Goal: Task Accomplishment & Management: Manage account settings

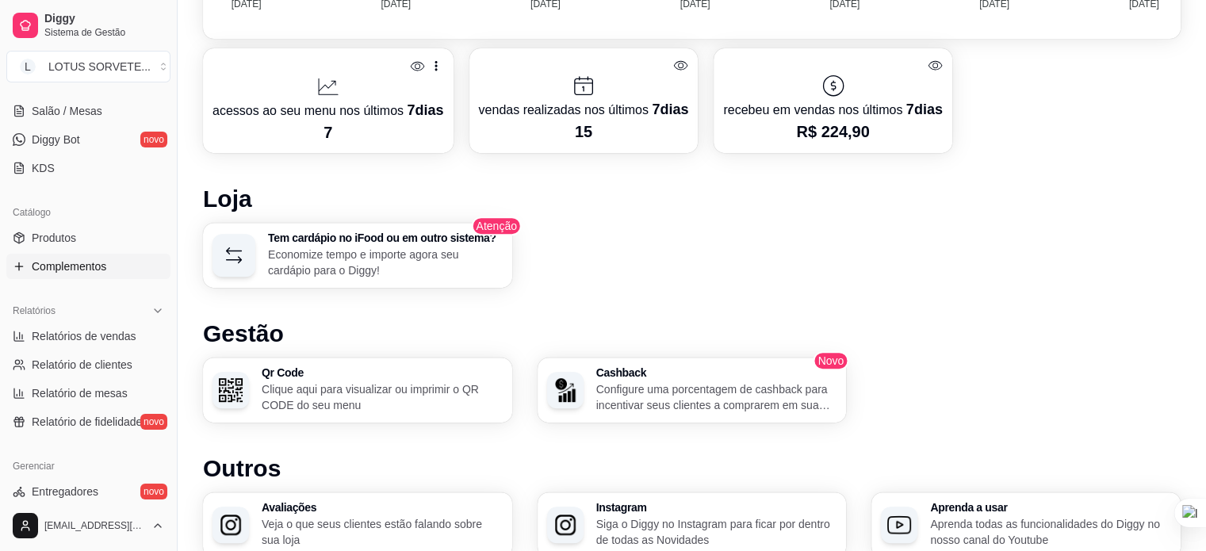
scroll to position [317, 0]
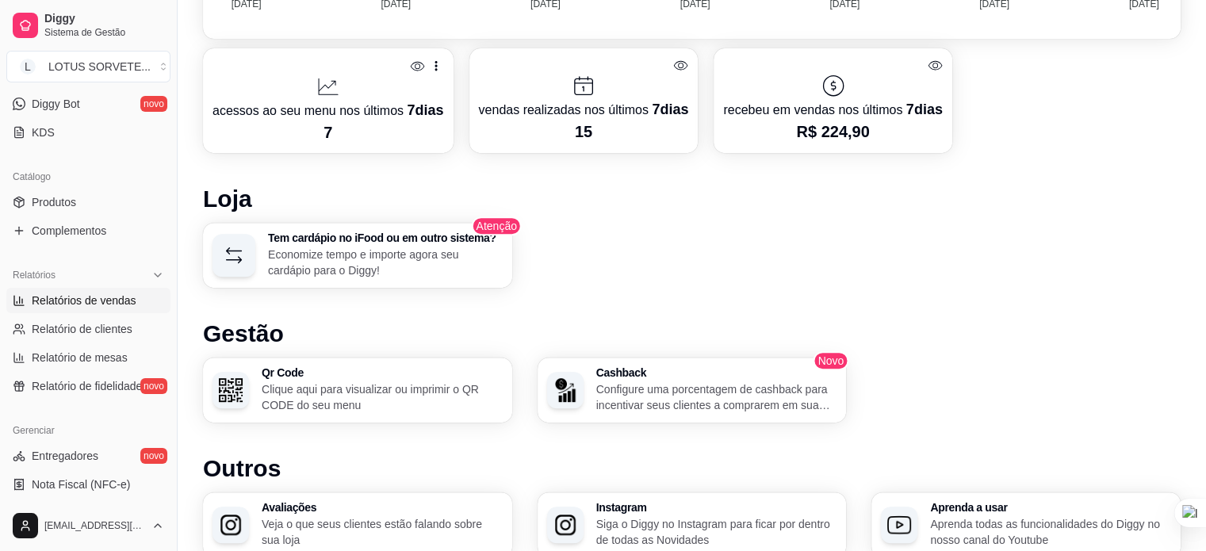
click at [86, 304] on span "Relatórios de vendas" at bounding box center [84, 301] width 105 height 16
click at [82, 304] on span "Relatórios de vendas" at bounding box center [84, 301] width 105 height 16
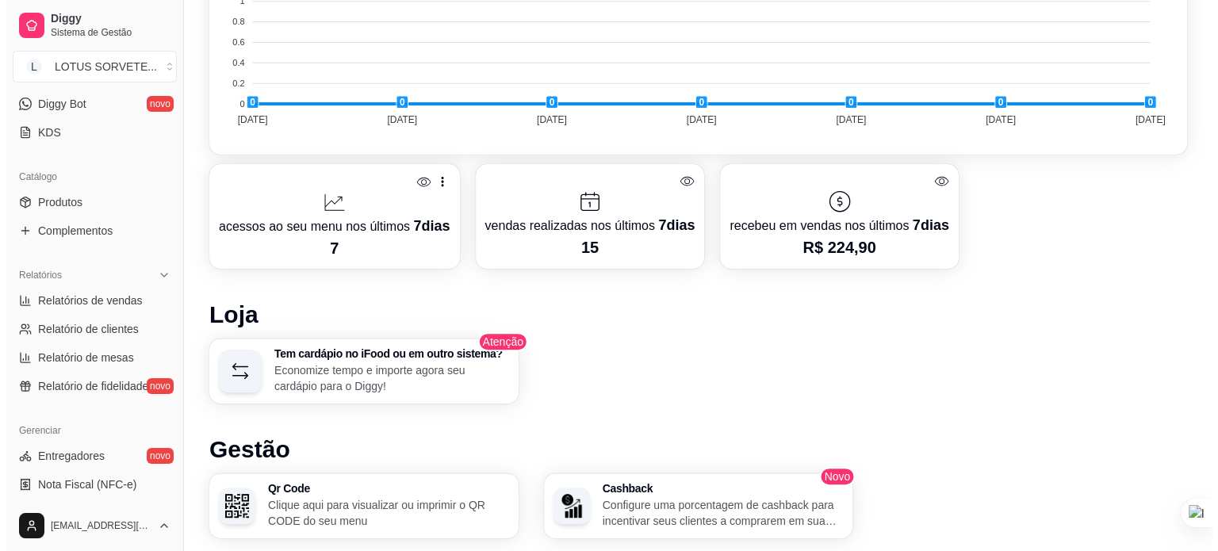
scroll to position [463, 0]
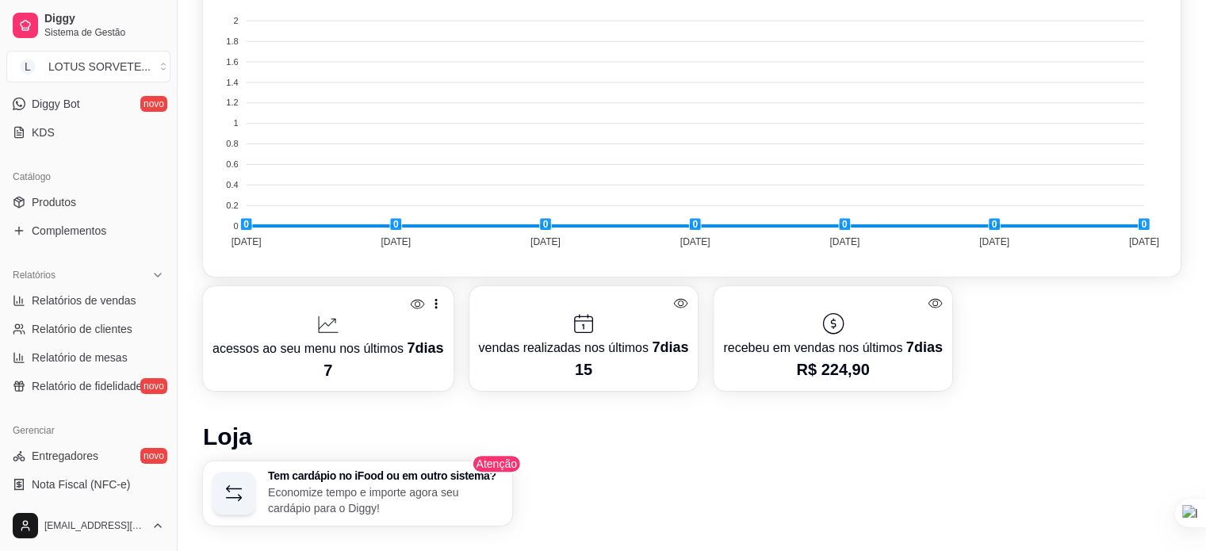
click at [407, 348] on span "7 dias" at bounding box center [425, 348] width 36 height 16
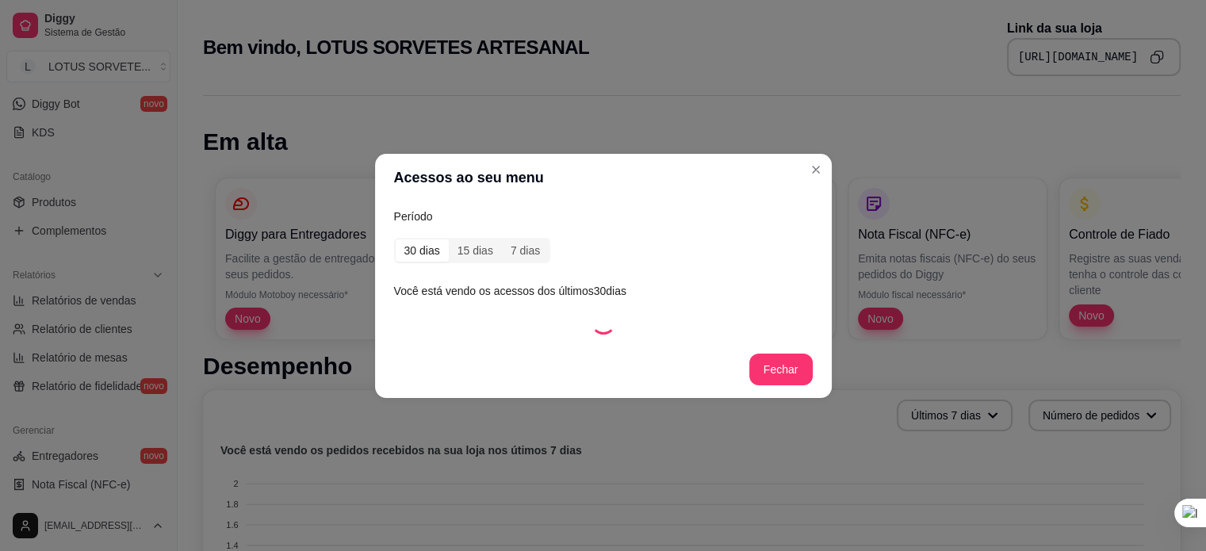
select select "ALL"
select select "0"
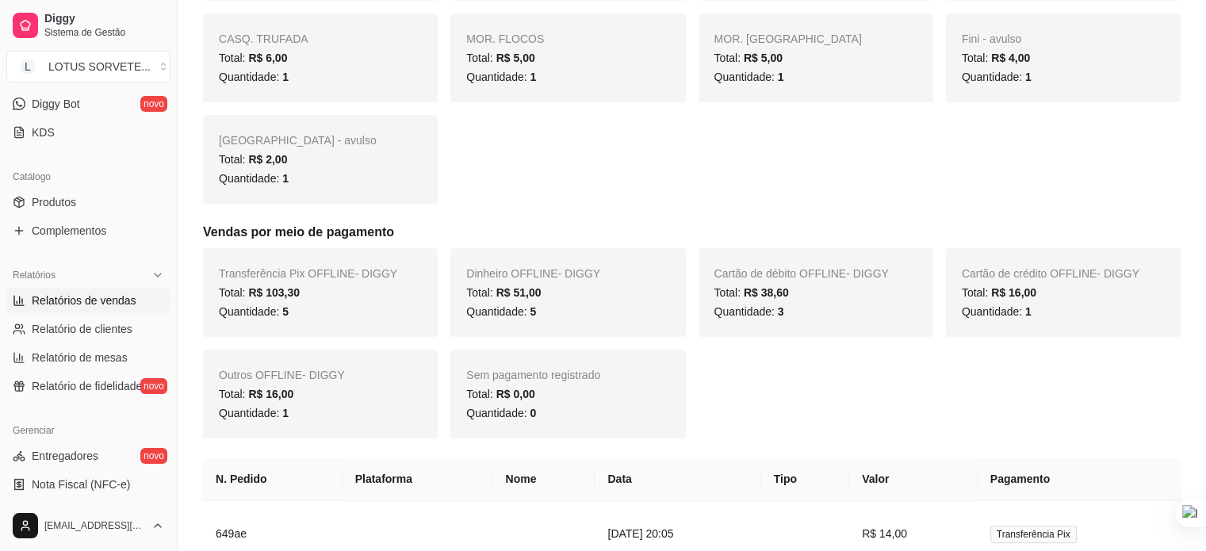
scroll to position [555, 0]
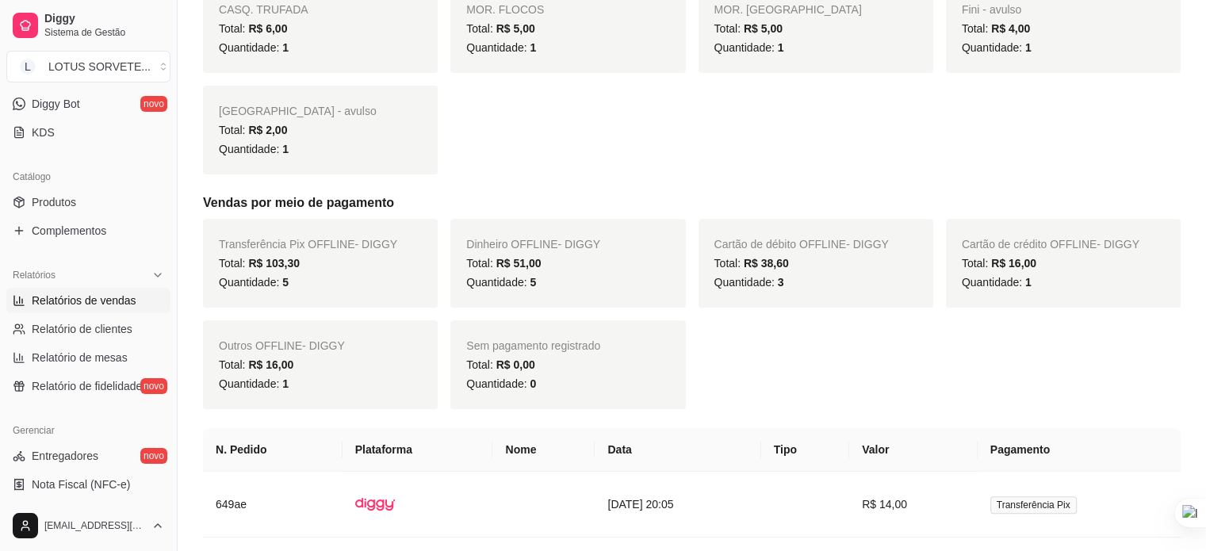
click at [308, 342] on span "Outros OFFLINE - DIGGY" at bounding box center [282, 345] width 126 height 13
click at [396, 268] on div "Total: R$ 103,30" at bounding box center [320, 263] width 203 height 19
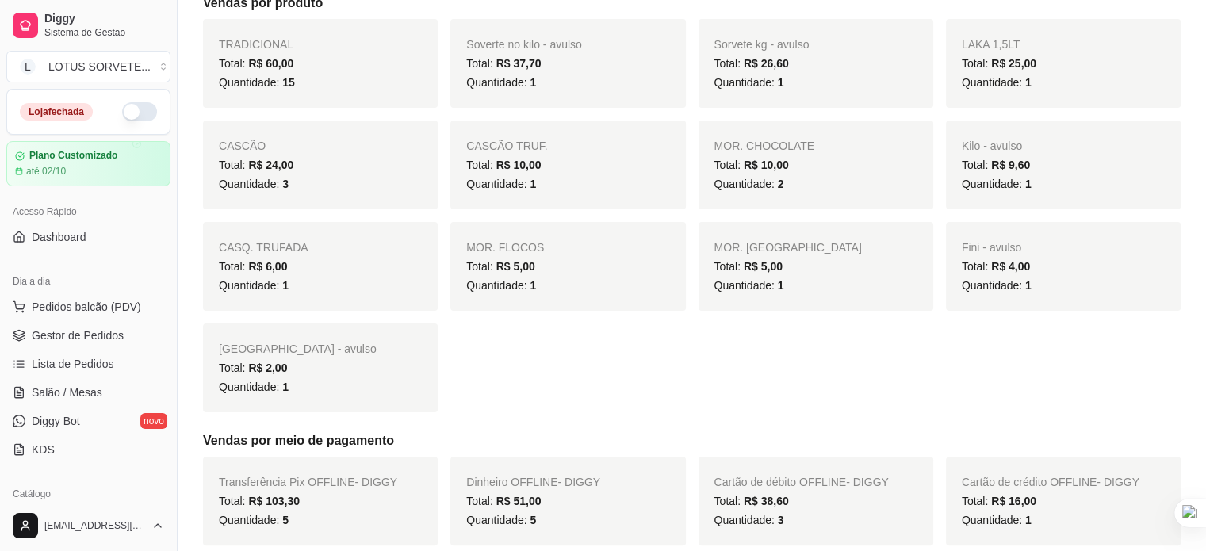
scroll to position [159, 0]
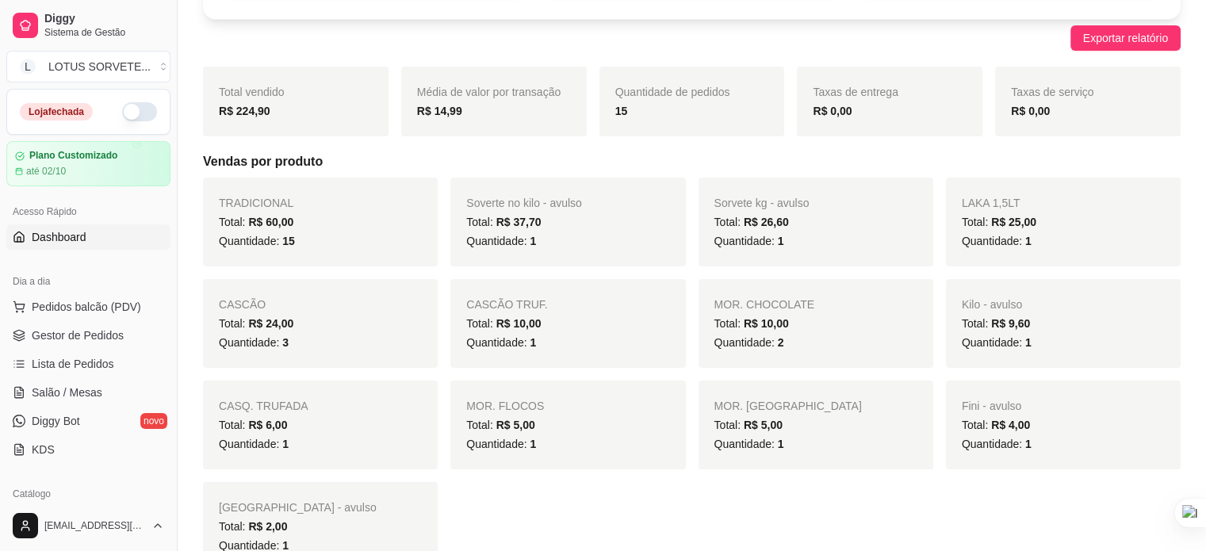
click at [75, 235] on span "Dashboard" at bounding box center [59, 237] width 55 height 16
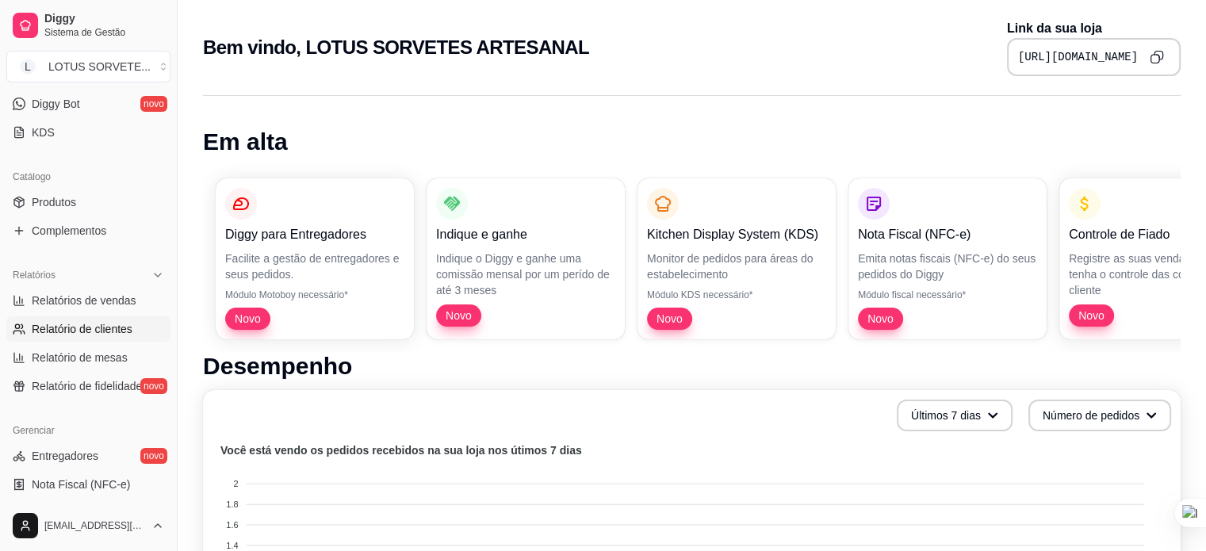
scroll to position [396, 0]
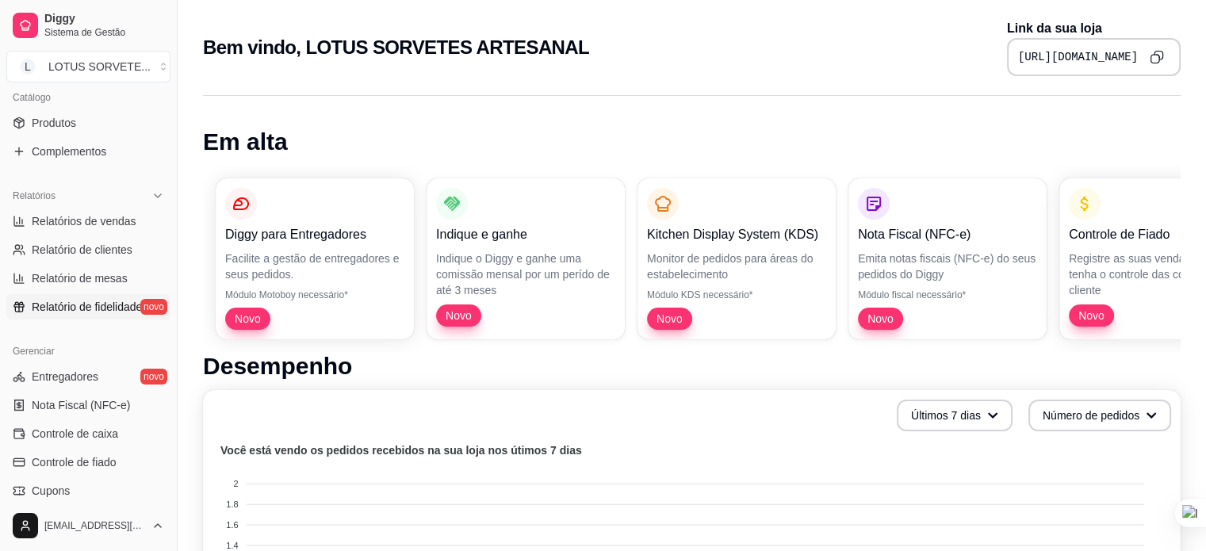
click at [112, 306] on span "Relatório de fidelidade" at bounding box center [87, 307] width 110 height 16
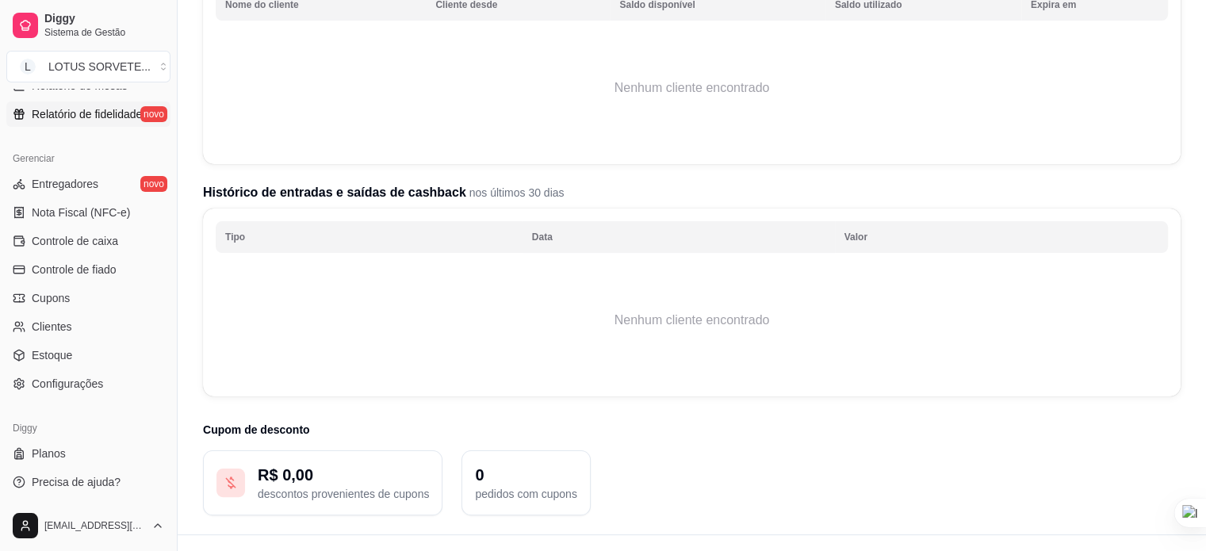
scroll to position [285, 0]
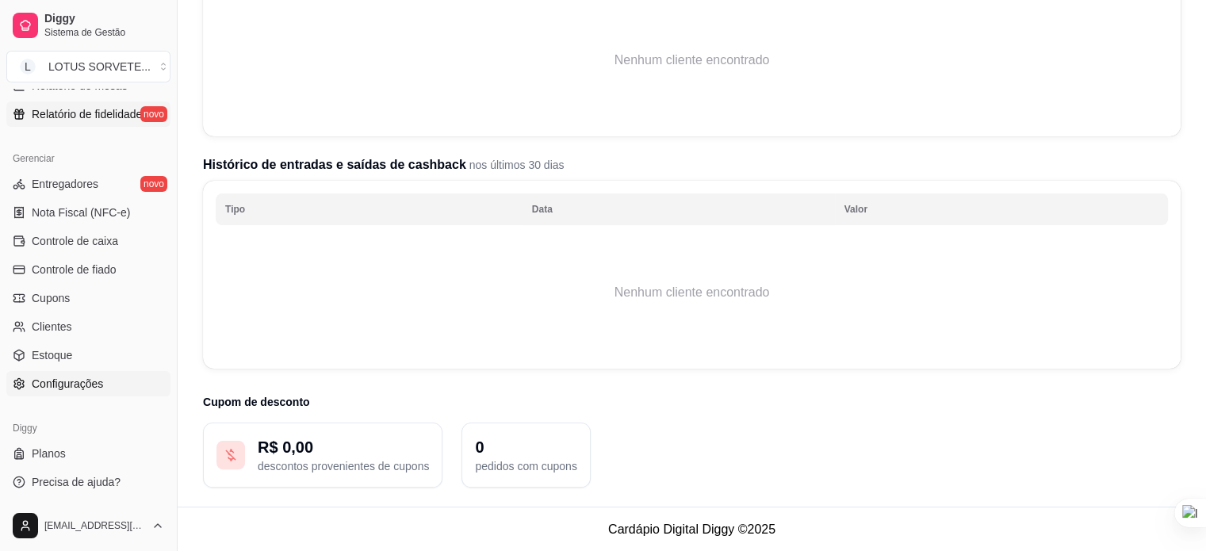
click at [89, 388] on span "Configurações" at bounding box center [67, 384] width 71 height 16
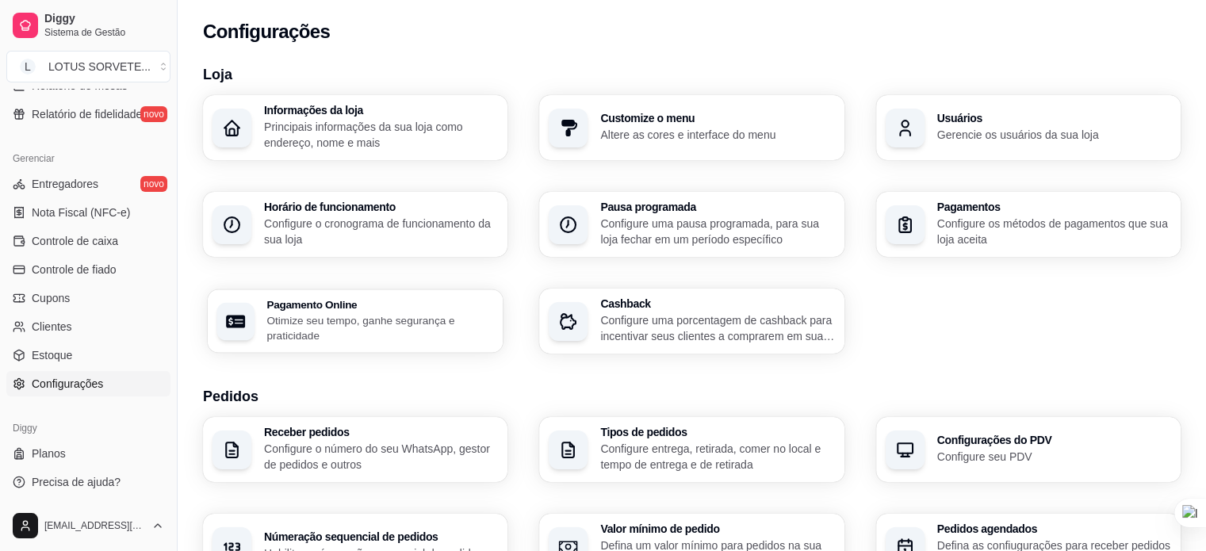
click at [404, 323] on p "Otimize seu tempo, ganhe segurança e praticidade" at bounding box center [379, 327] width 227 height 31
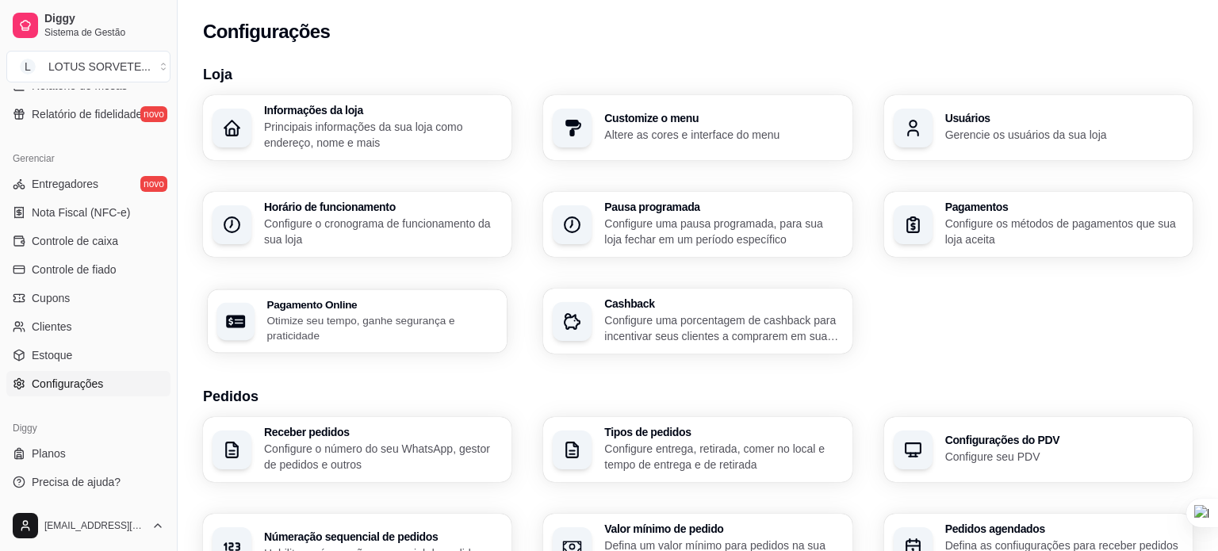
select select "4.98"
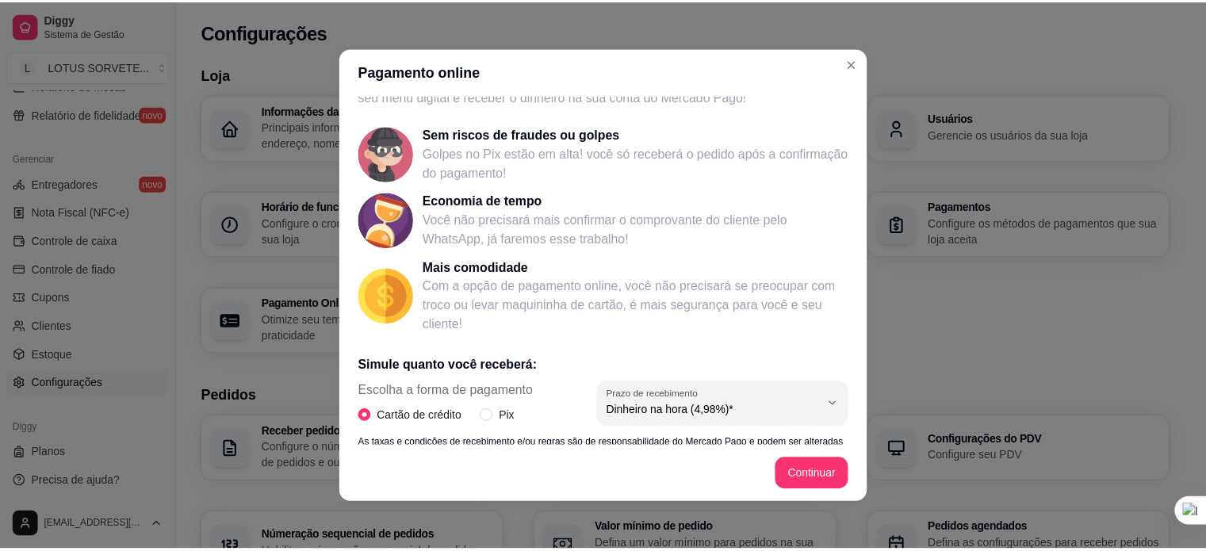
scroll to position [159, 0]
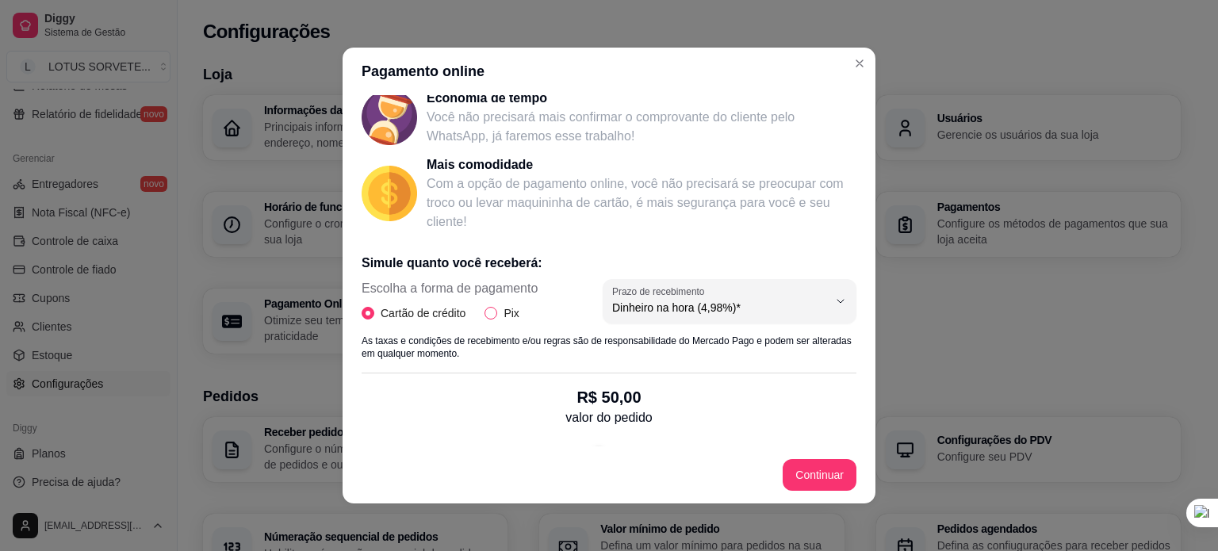
click at [497, 313] on span "Pix" at bounding box center [511, 312] width 28 height 17
click at [494, 313] on input "Pix" at bounding box center [490, 313] width 13 height 13
radio input "true"
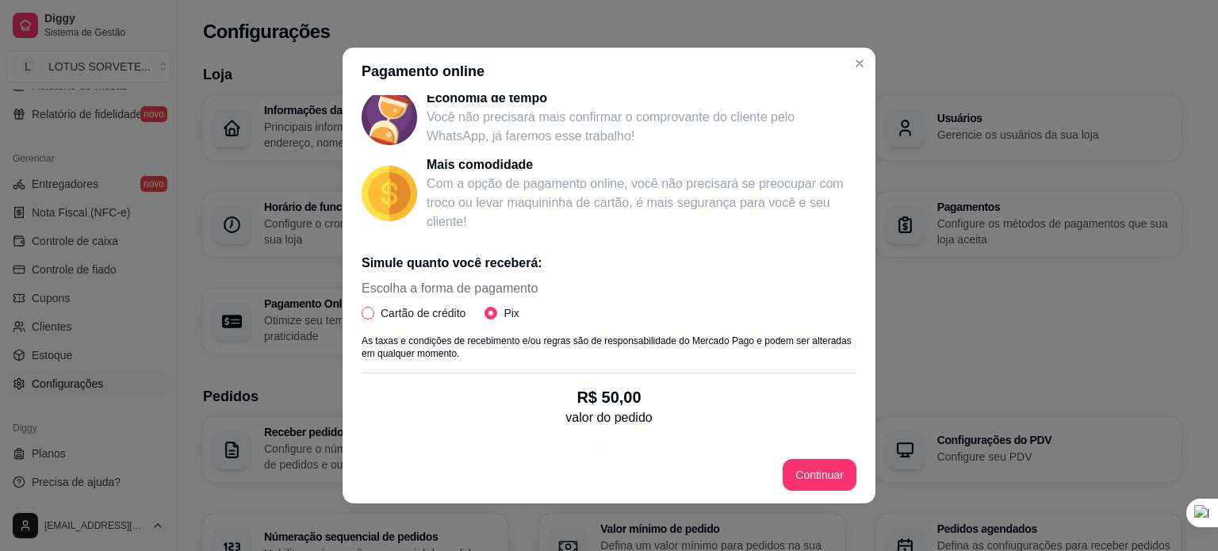
click at [458, 311] on span "Cartão de crédito" at bounding box center [423, 312] width 98 height 17
click at [374, 311] on input "Cartão de crédito" at bounding box center [368, 313] width 13 height 13
radio input "true"
radio input "false"
select select "4.98"
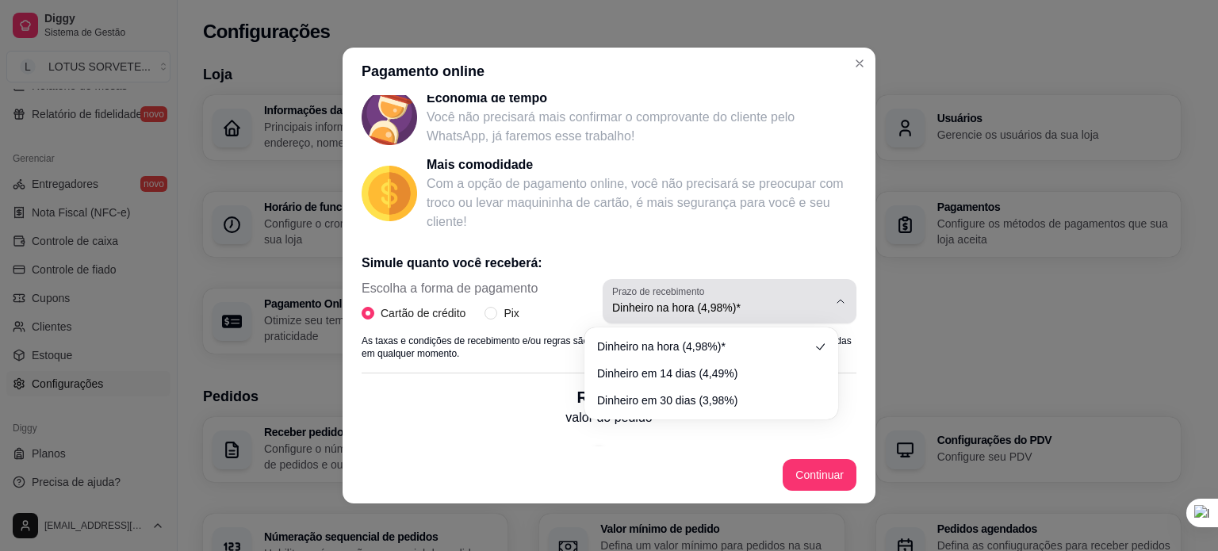
click at [630, 311] on span "Dinheiro na hora (4,98%)*" at bounding box center [720, 308] width 216 height 16
click at [497, 313] on span "Pix" at bounding box center [511, 312] width 28 height 17
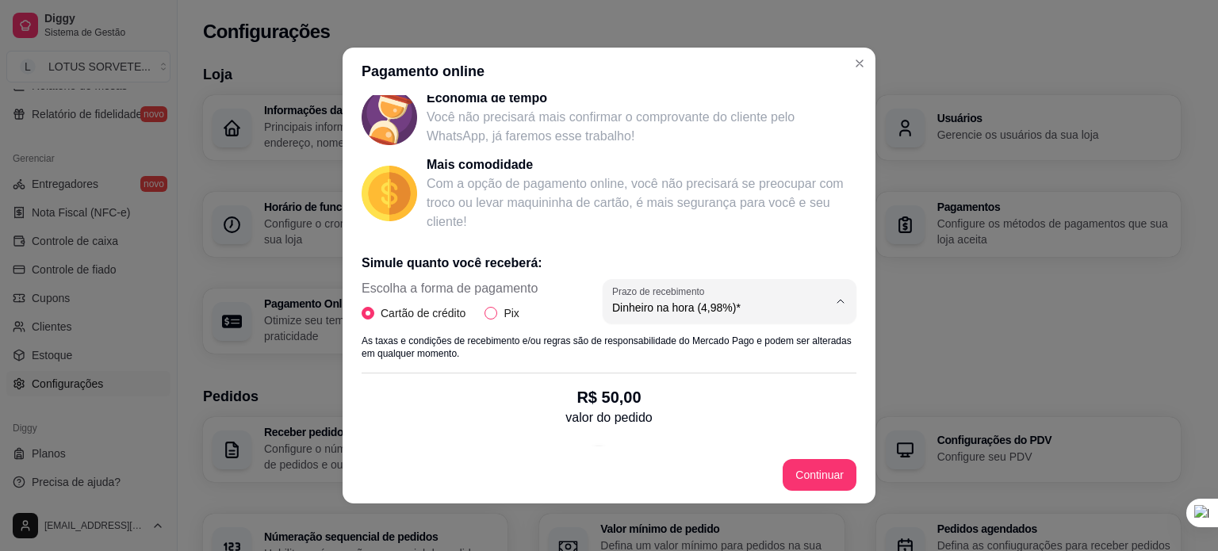
click at [495, 313] on input "Pix" at bounding box center [490, 313] width 13 height 13
radio input "true"
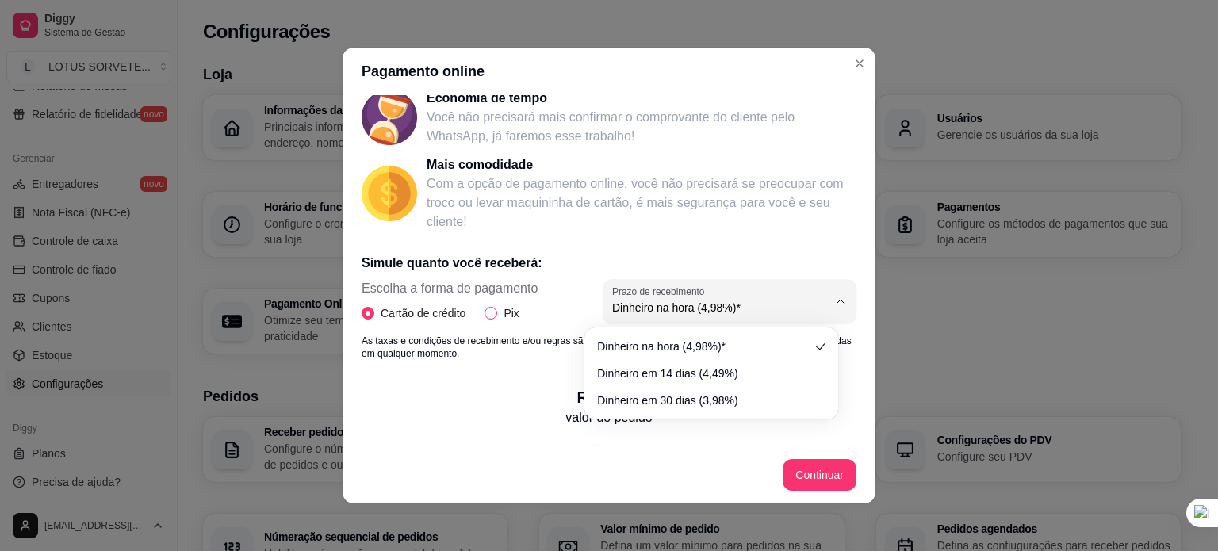
radio input "false"
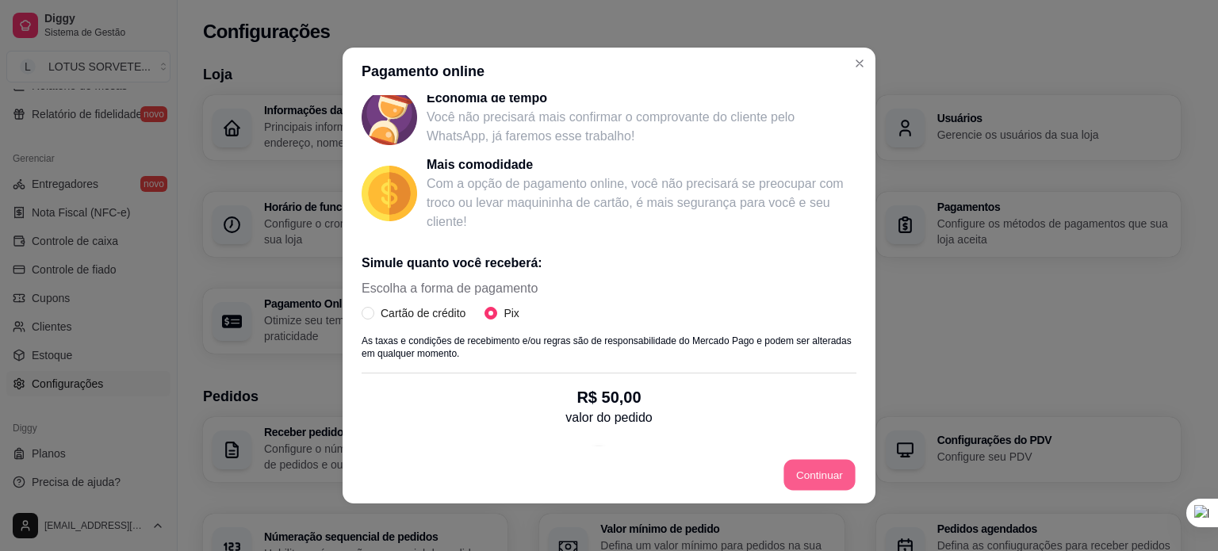
click at [822, 477] on button "Continuar" at bounding box center [819, 475] width 71 height 31
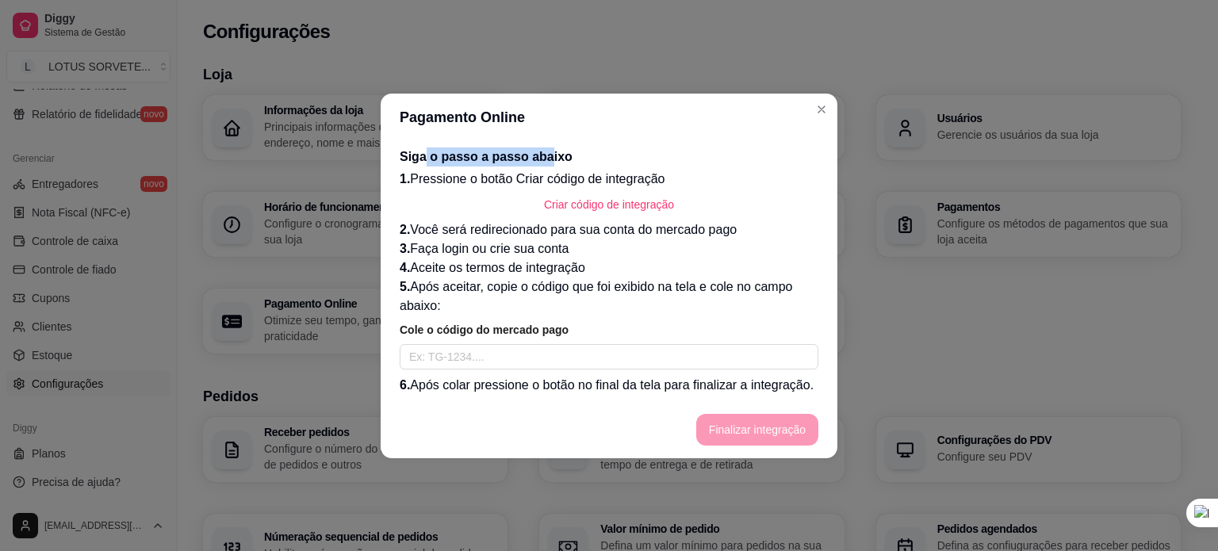
drag, startPoint x: 422, startPoint y: 157, endPoint x: 542, endPoint y: 163, distance: 120.7
click at [542, 162] on h2 "Siga o passo a passo abaixo" at bounding box center [609, 156] width 419 height 19
click at [408, 186] on span "1." at bounding box center [405, 178] width 10 height 13
drag, startPoint x: 512, startPoint y: 180, endPoint x: 664, endPoint y: 183, distance: 151.5
click at [664, 183] on p "1. Pressione o botão Criar código de integração" at bounding box center [609, 179] width 419 height 19
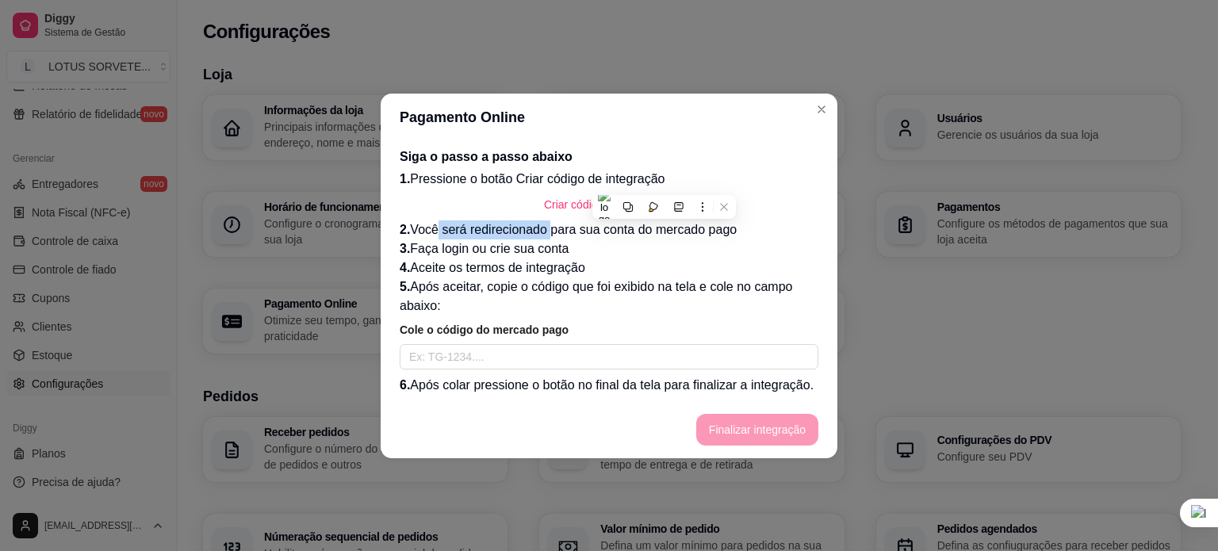
drag, startPoint x: 435, startPoint y: 224, endPoint x: 547, endPoint y: 226, distance: 112.6
click at [547, 226] on p "2. Você será redirecionado para sua conta do mercado pago" at bounding box center [609, 229] width 419 height 19
drag, startPoint x: 441, startPoint y: 291, endPoint x: 441, endPoint y: 270, distance: 21.4
click at [441, 286] on p "5. Após aceitar, copie o código que foi exibido na tela e cole no campo abaixo:" at bounding box center [609, 297] width 419 height 38
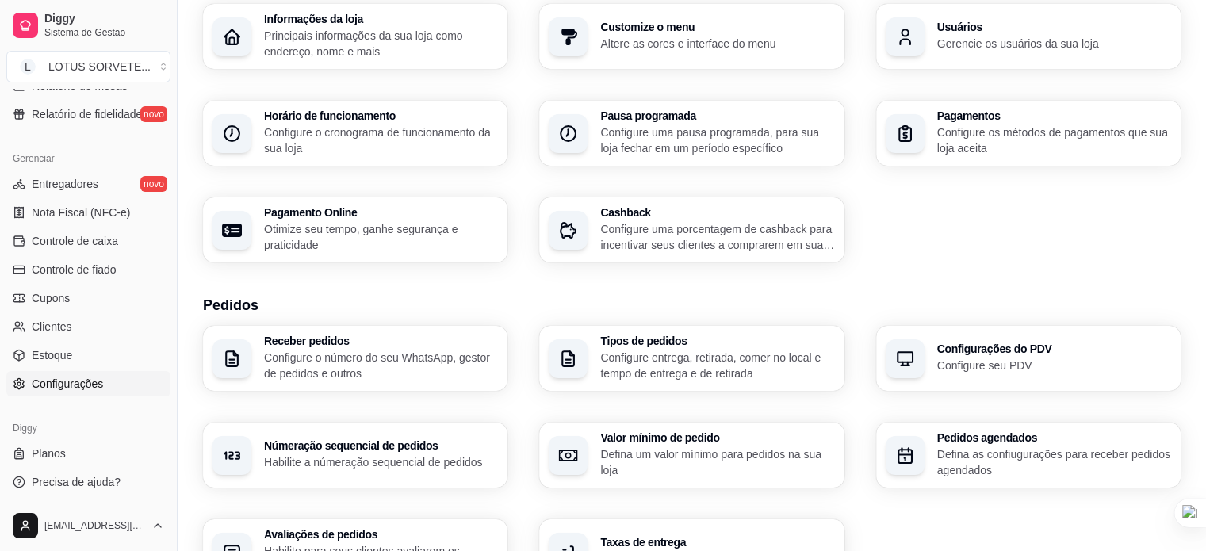
scroll to position [79, 0]
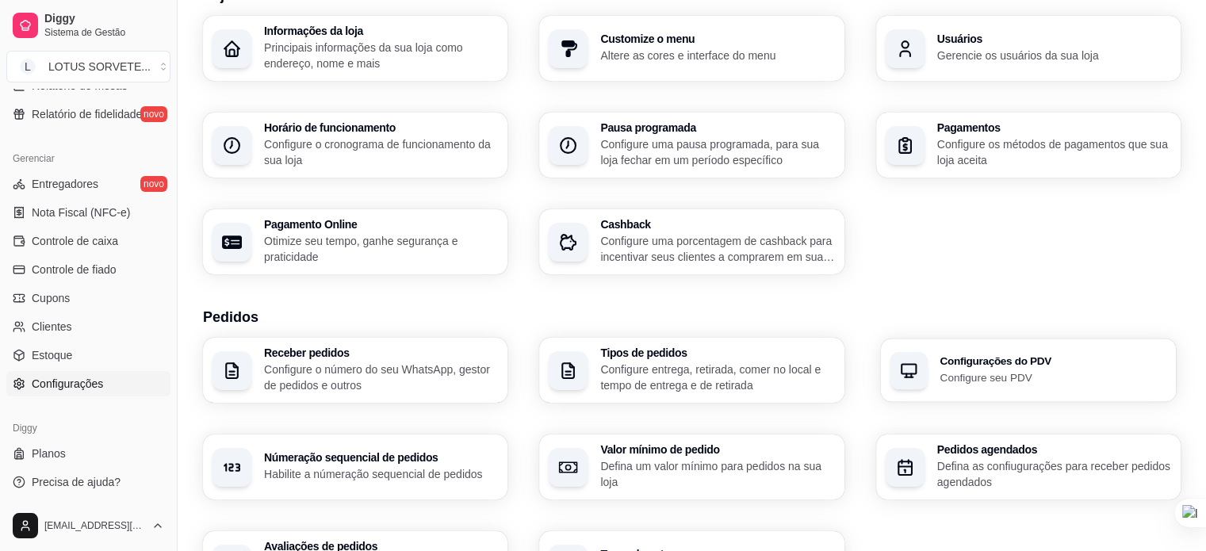
click at [1024, 367] on h3 "Configurações do PDV" at bounding box center [1053, 361] width 227 height 11
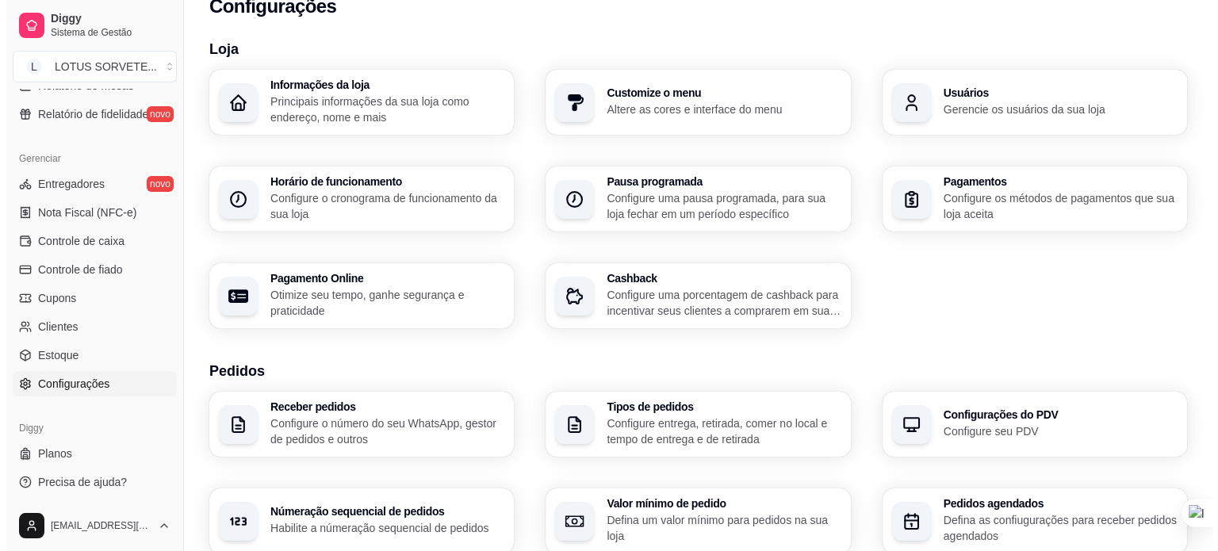
scroll to position [0, 0]
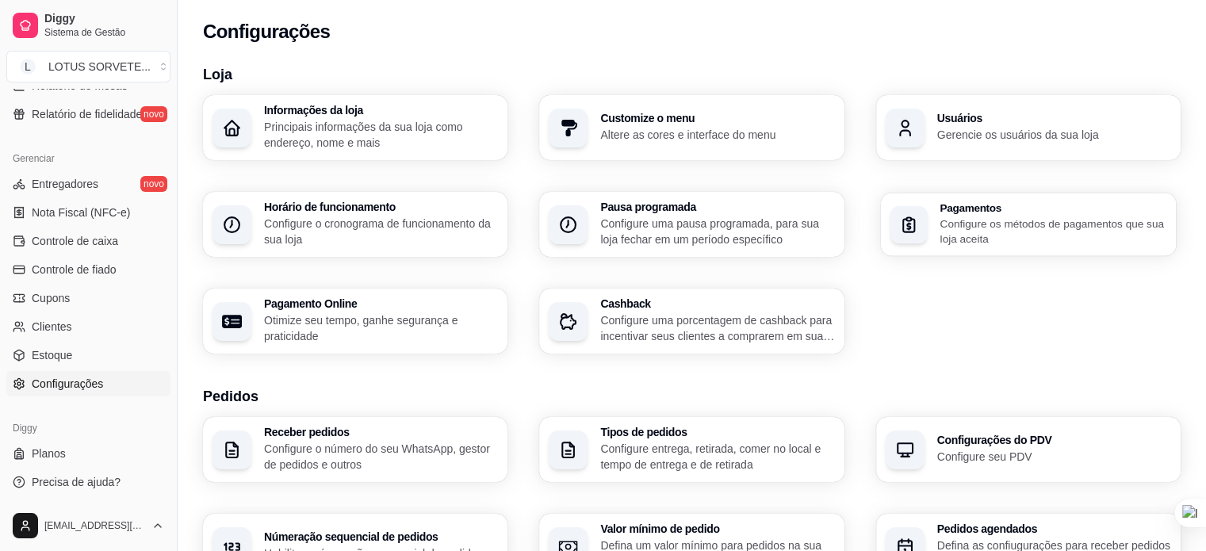
click at [978, 224] on p "Configure os métodos de pagamentos que sua loja aceita" at bounding box center [1053, 231] width 227 height 31
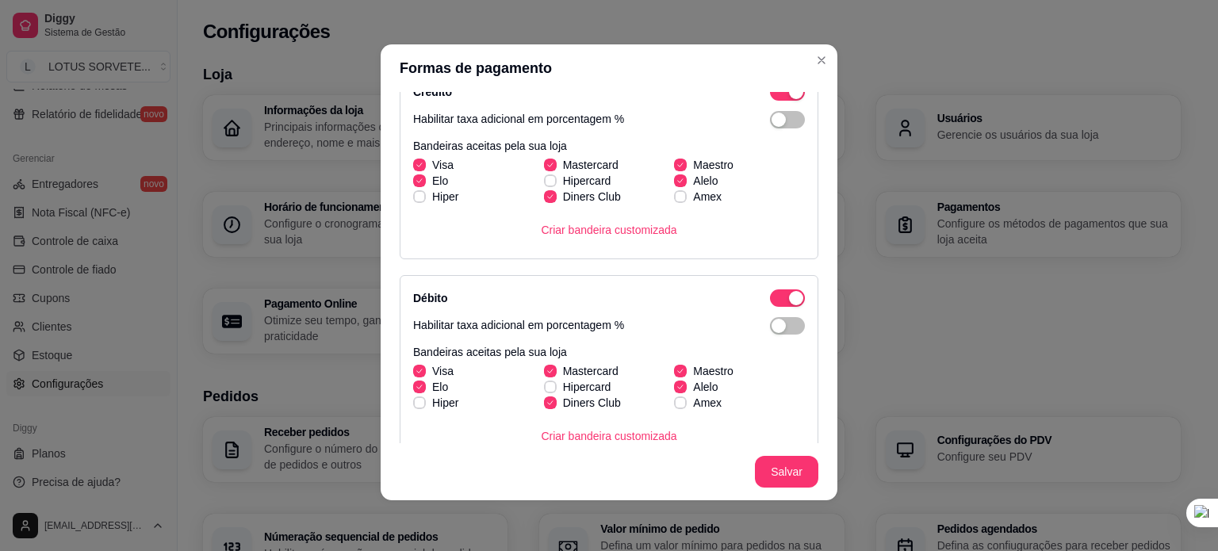
scroll to position [461, 0]
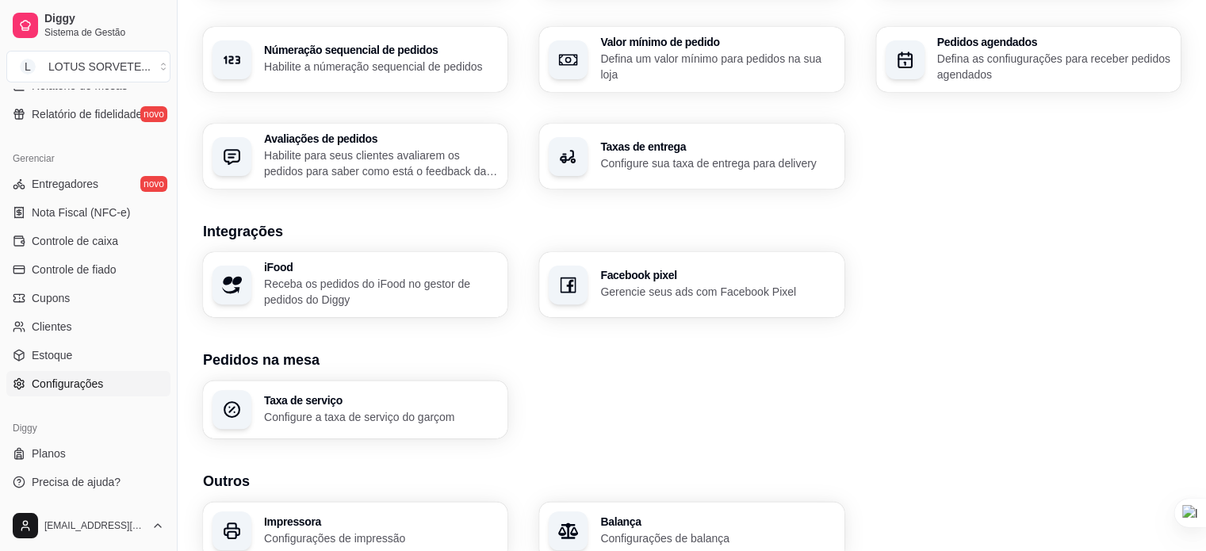
scroll to position [559, 0]
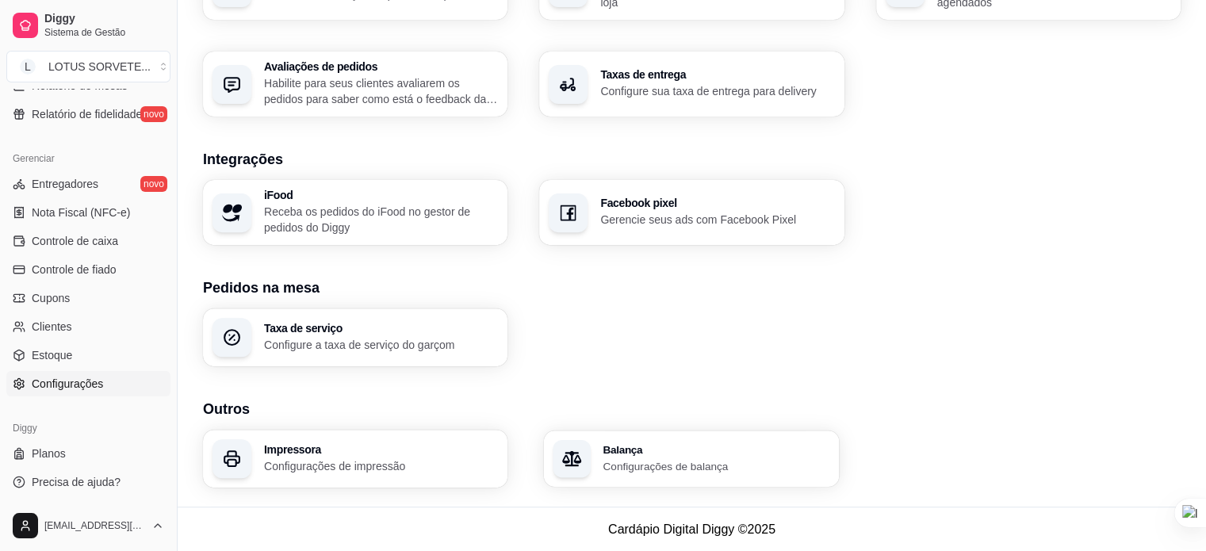
click at [630, 470] on p "Configurações de balança" at bounding box center [716, 465] width 227 height 15
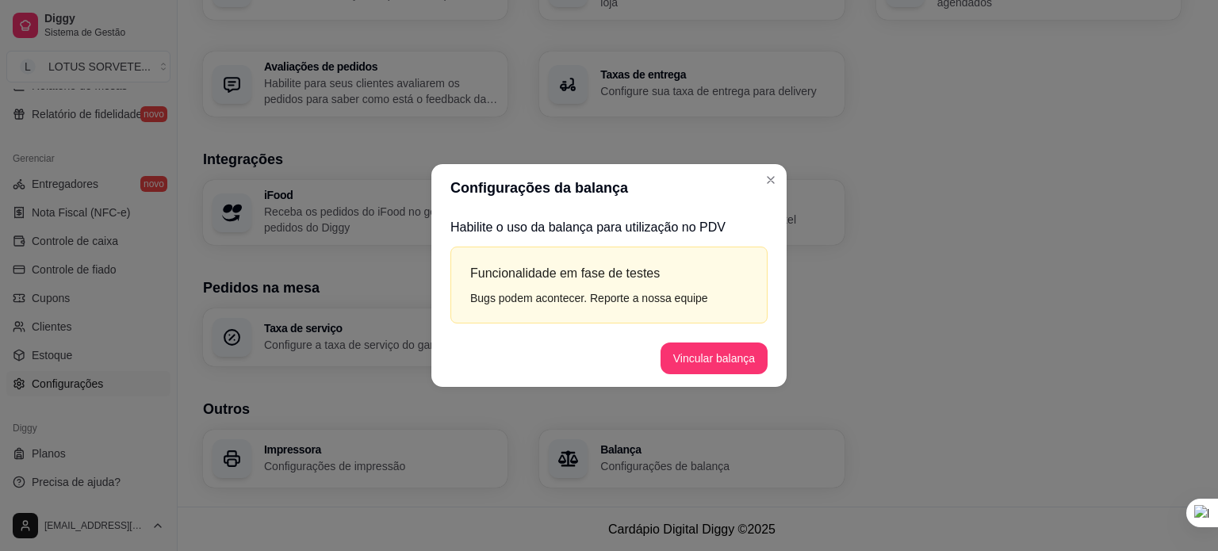
click at [727, 339] on footer "Vincular balança" at bounding box center [608, 358] width 355 height 57
click at [730, 352] on button "Vincular balança" at bounding box center [714, 359] width 107 height 32
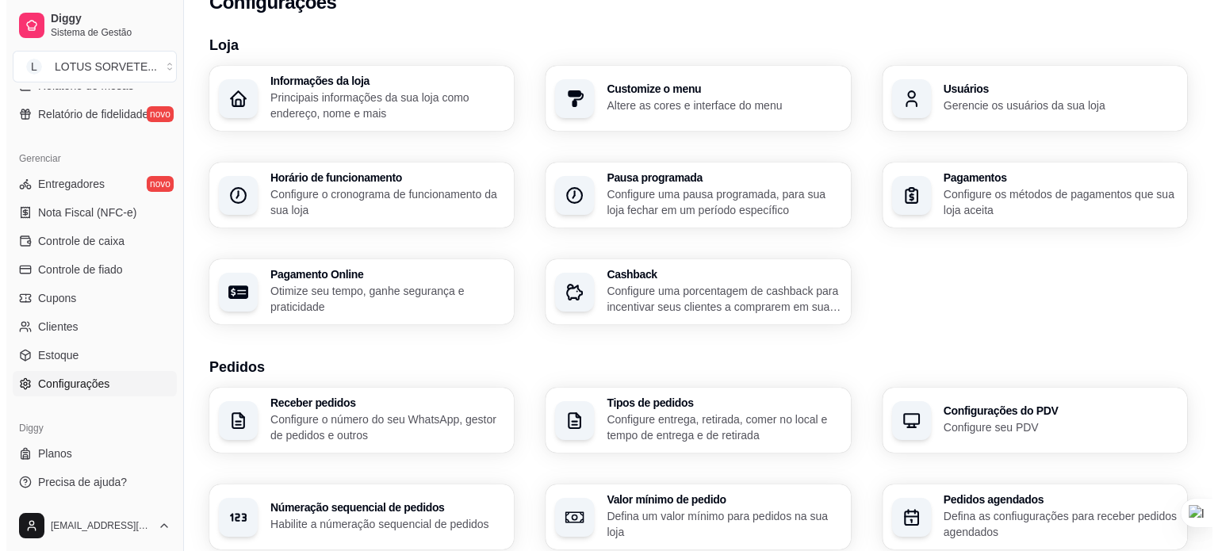
scroll to position [4, 0]
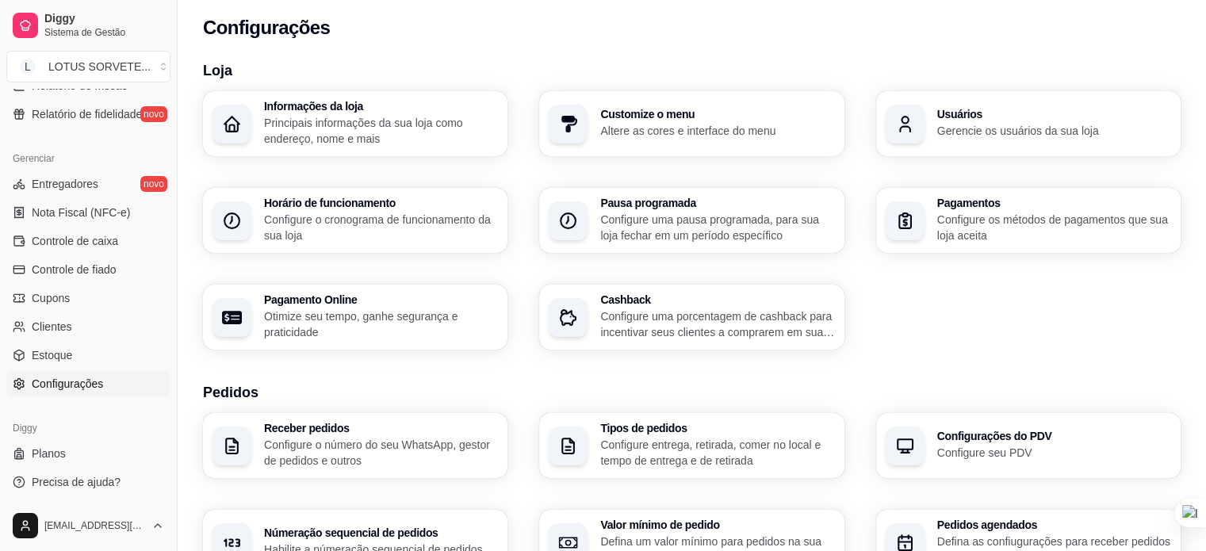
click at [341, 121] on p "Principais informações da sua loja como endereço, nome e mais" at bounding box center [381, 131] width 234 height 32
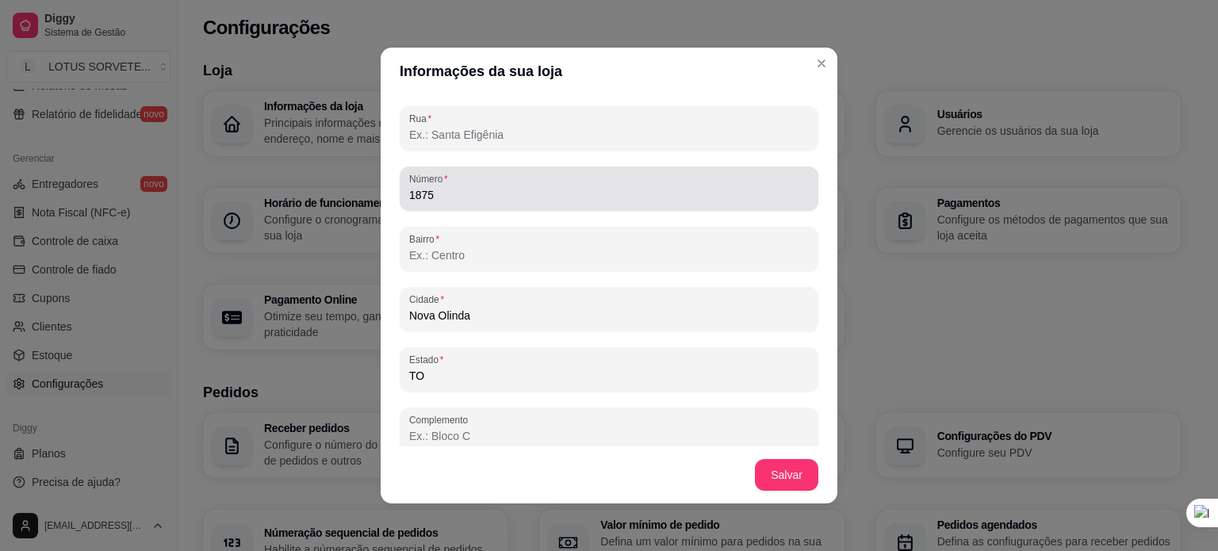
scroll to position [978, 0]
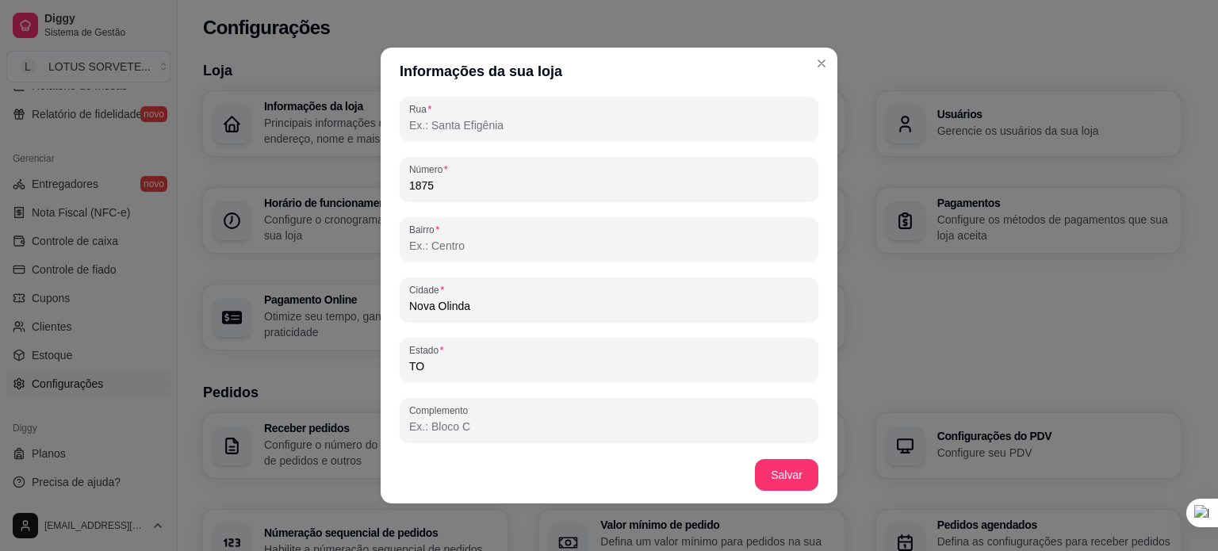
click at [477, 249] on input "Bairro" at bounding box center [609, 246] width 400 height 16
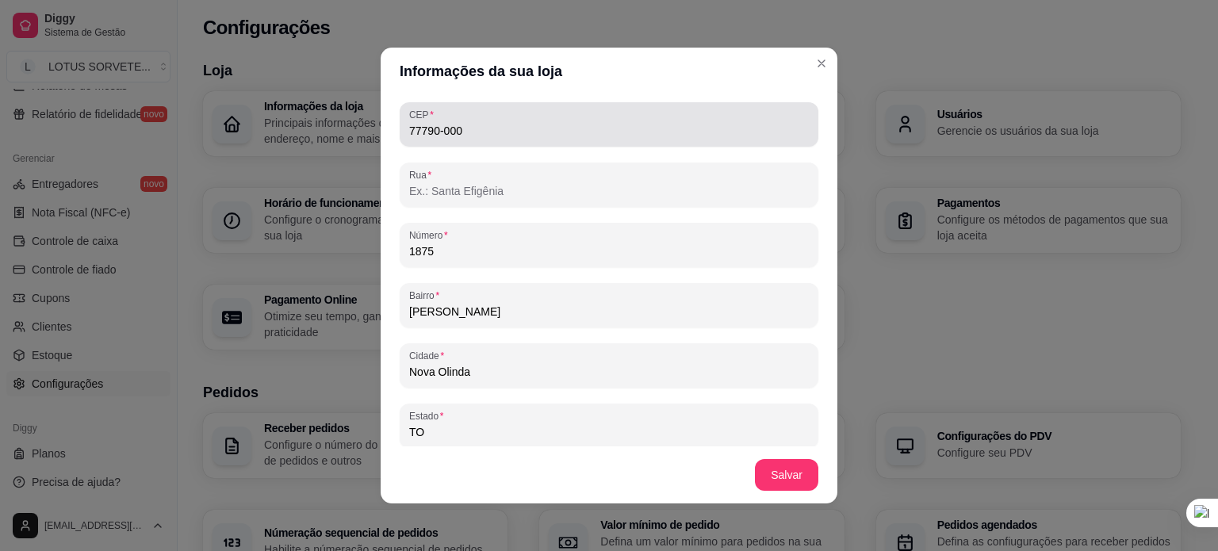
scroll to position [819, 0]
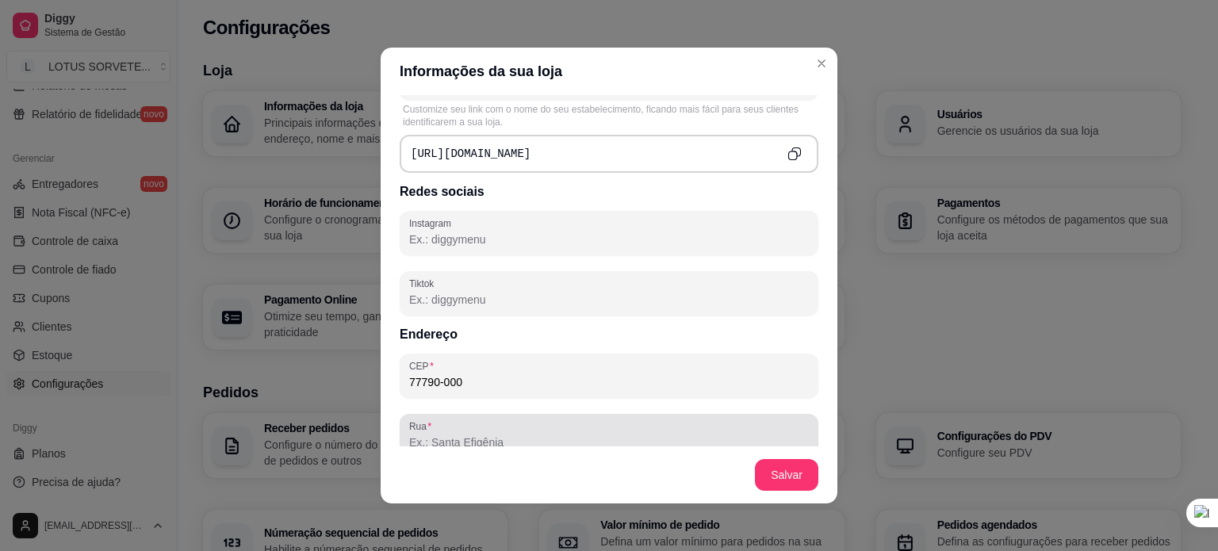
type input "[PERSON_NAME]"
click at [562, 423] on div at bounding box center [609, 436] width 400 height 32
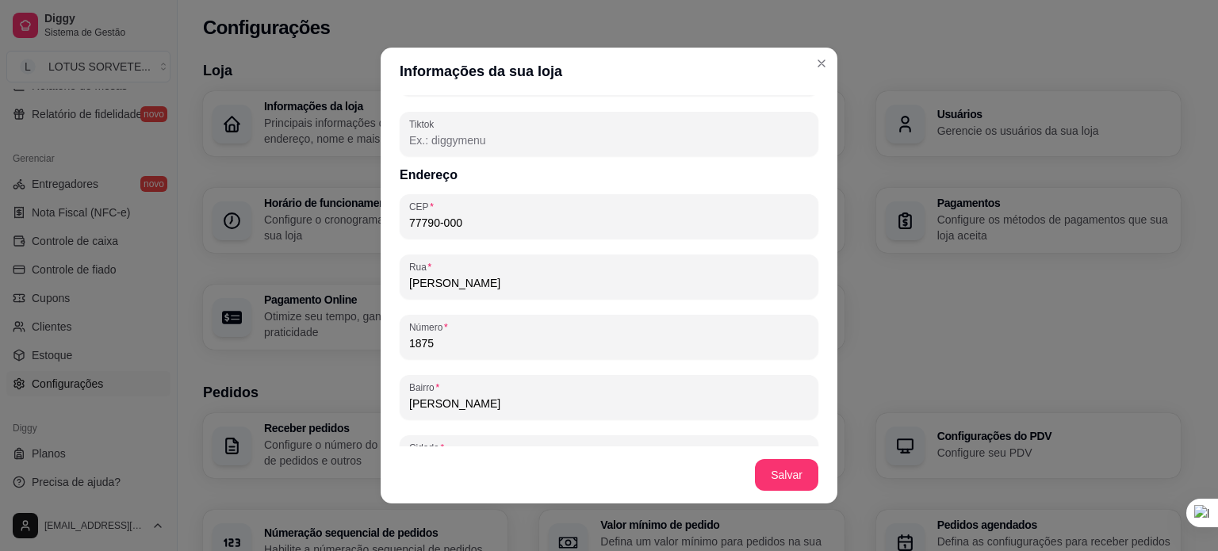
scroll to position [821, 0]
type input "[PERSON_NAME]"
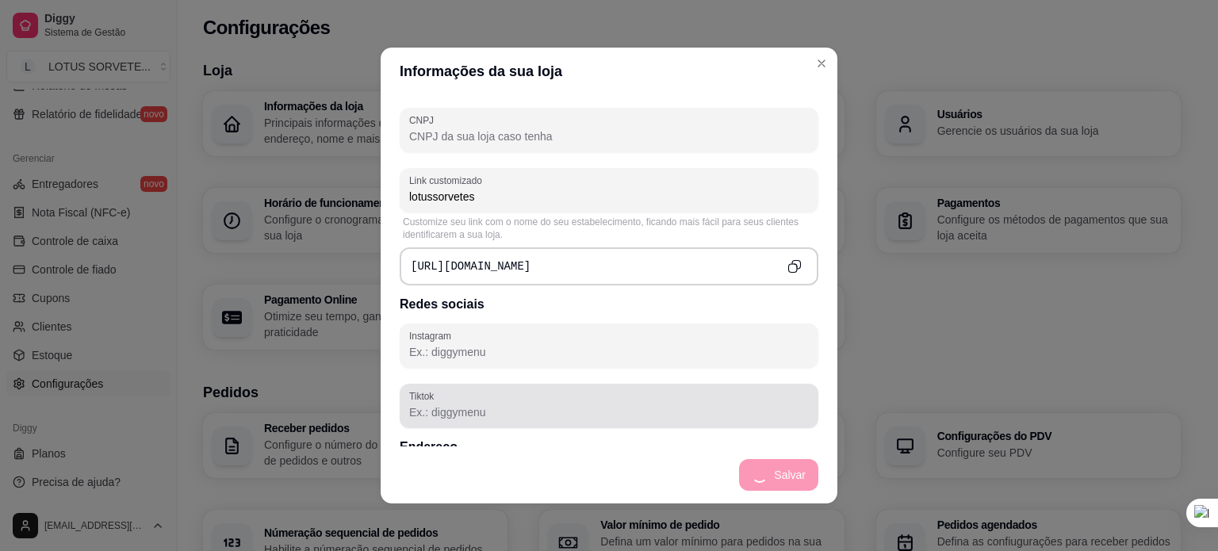
scroll to position [504, 0]
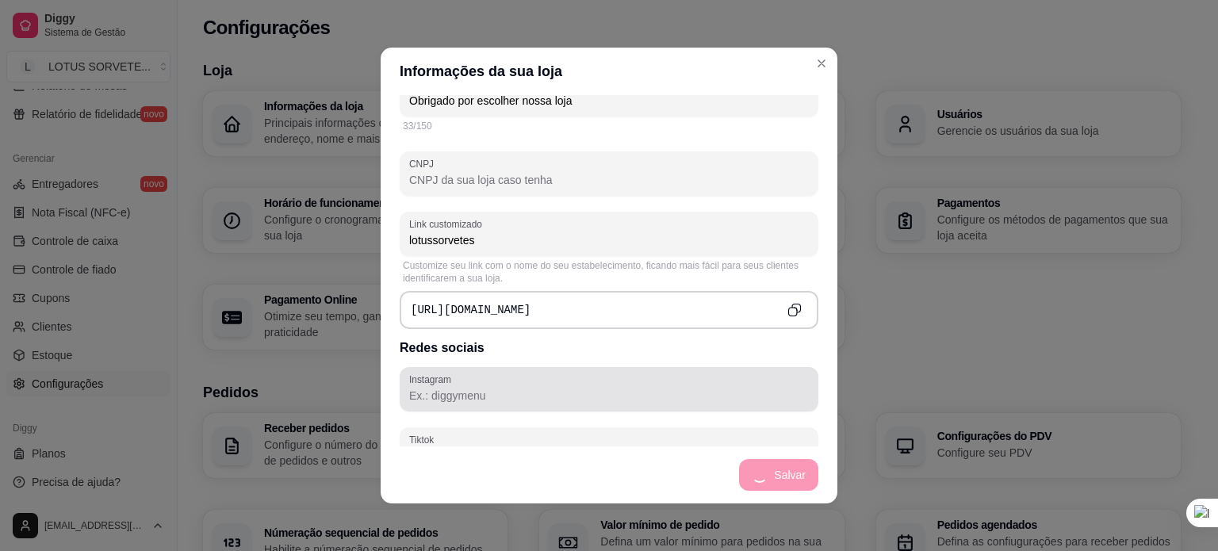
click at [557, 384] on div at bounding box center [609, 389] width 400 height 32
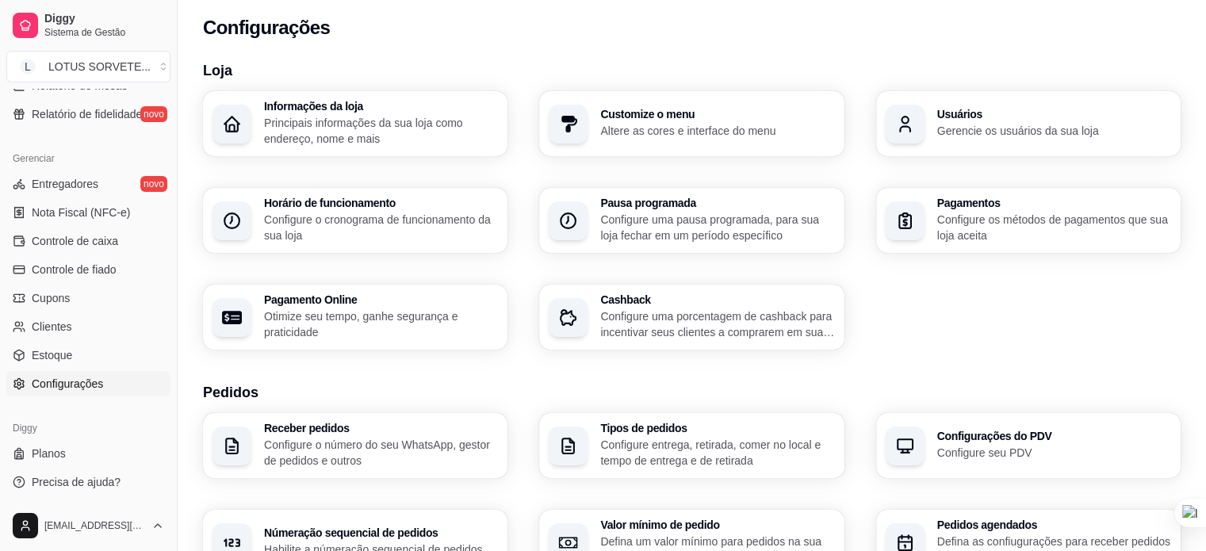
click at [404, 115] on p "Principais informações da sua loja como endereço, nome e mais" at bounding box center [381, 131] width 234 height 32
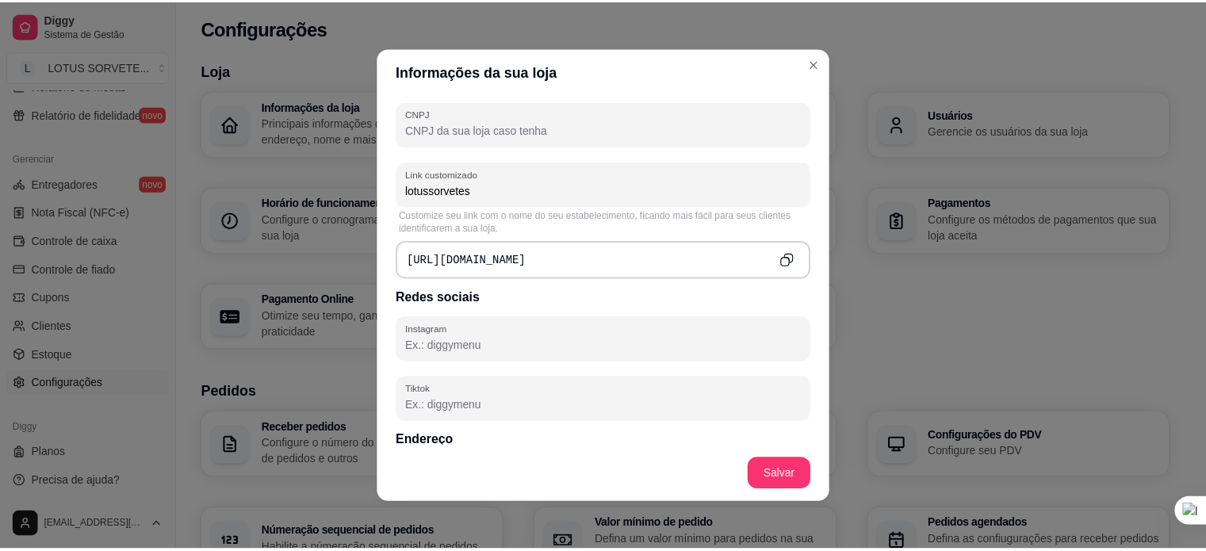
scroll to position [555, 0]
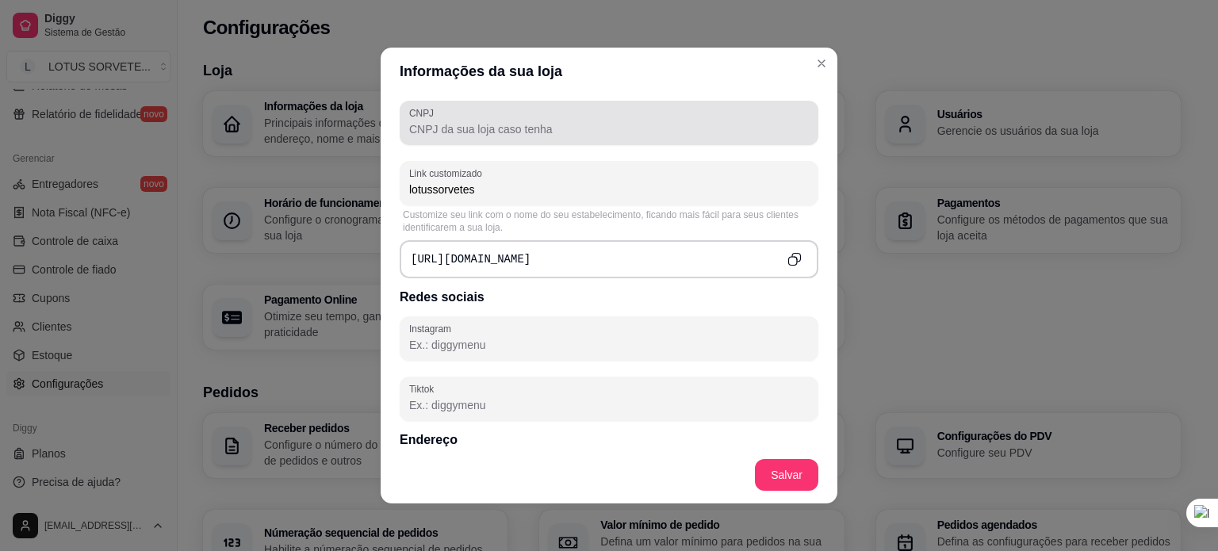
click at [518, 131] on input "CNPJ" at bounding box center [609, 129] width 400 height 16
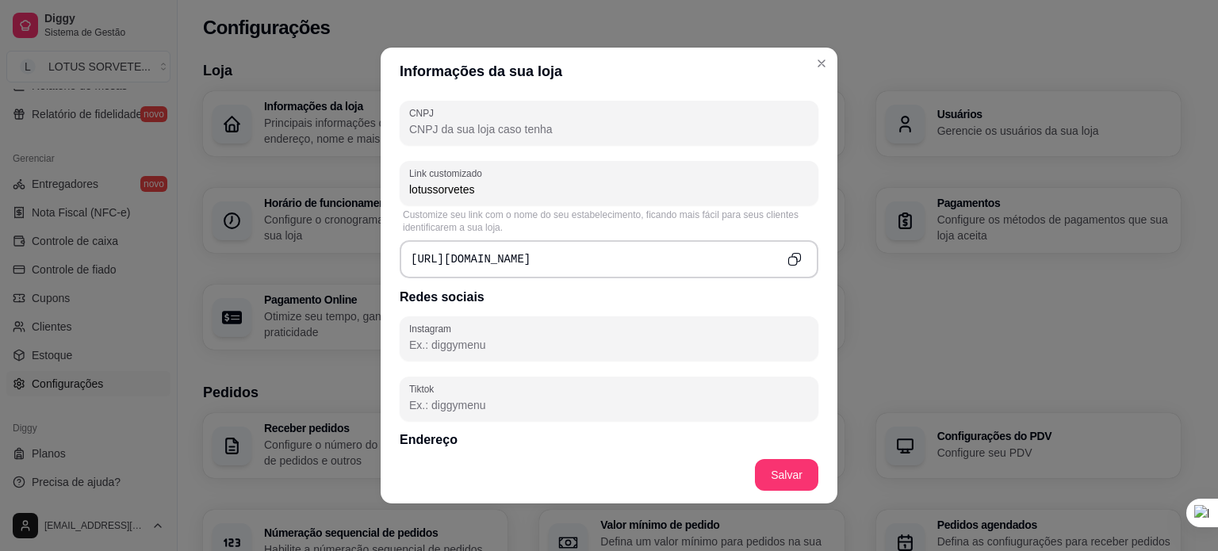
paste input "CNPJ"
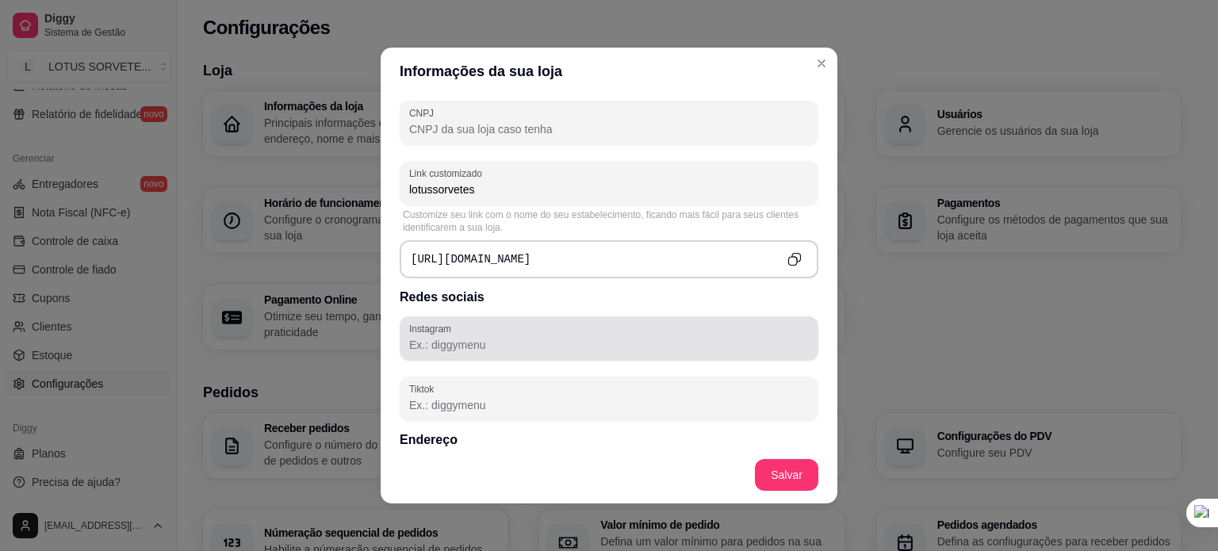
click at [523, 337] on input "Instagram" at bounding box center [609, 345] width 400 height 16
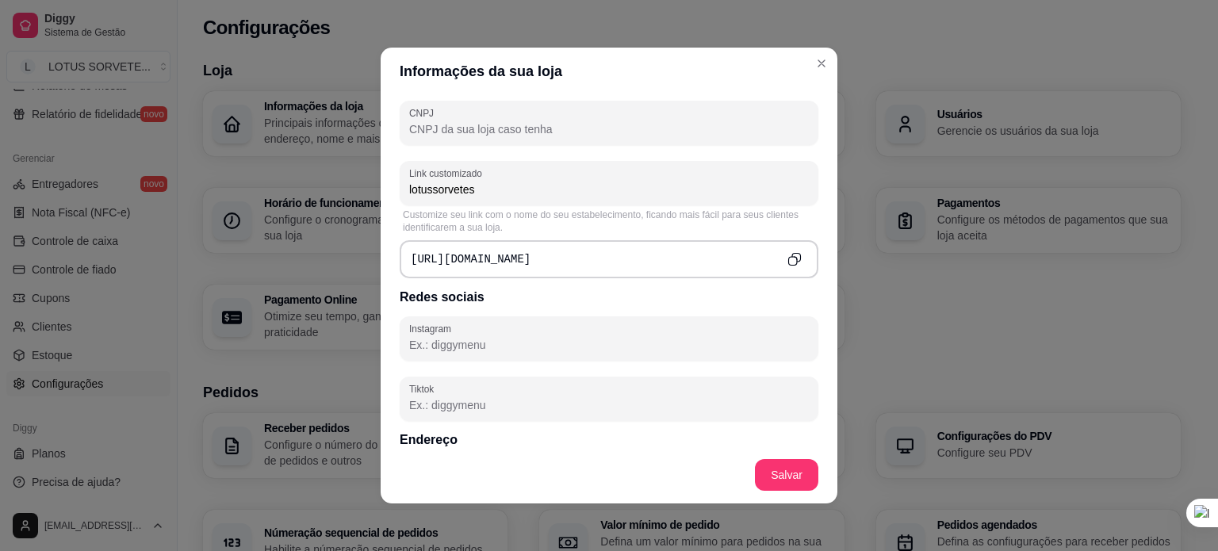
paste input "[URL][DOMAIN_NAME]"
type input "[URL][DOMAIN_NAME]"
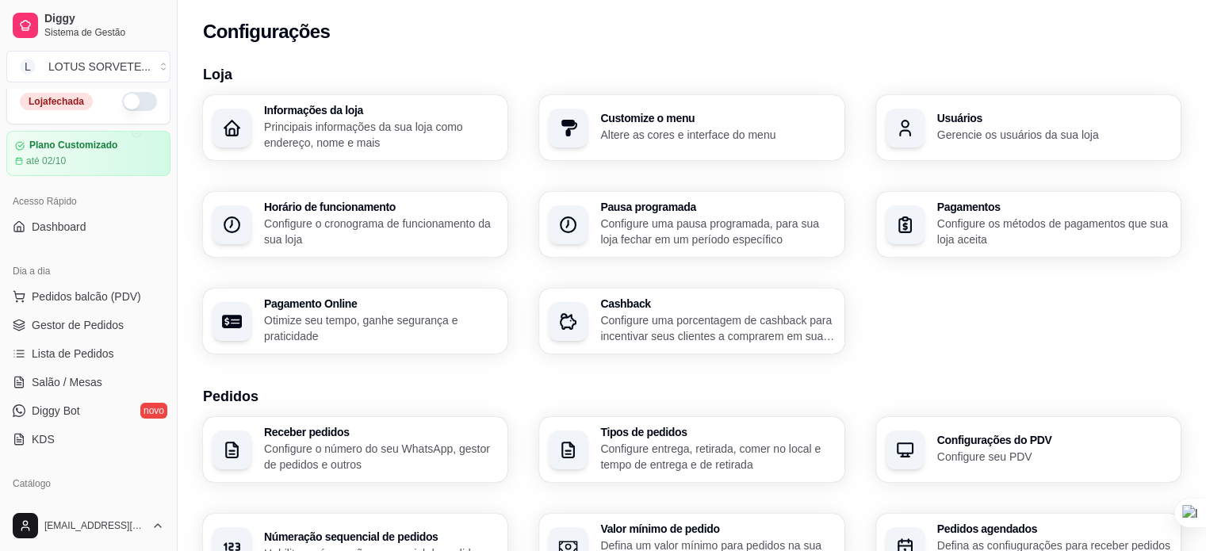
scroll to position [0, 0]
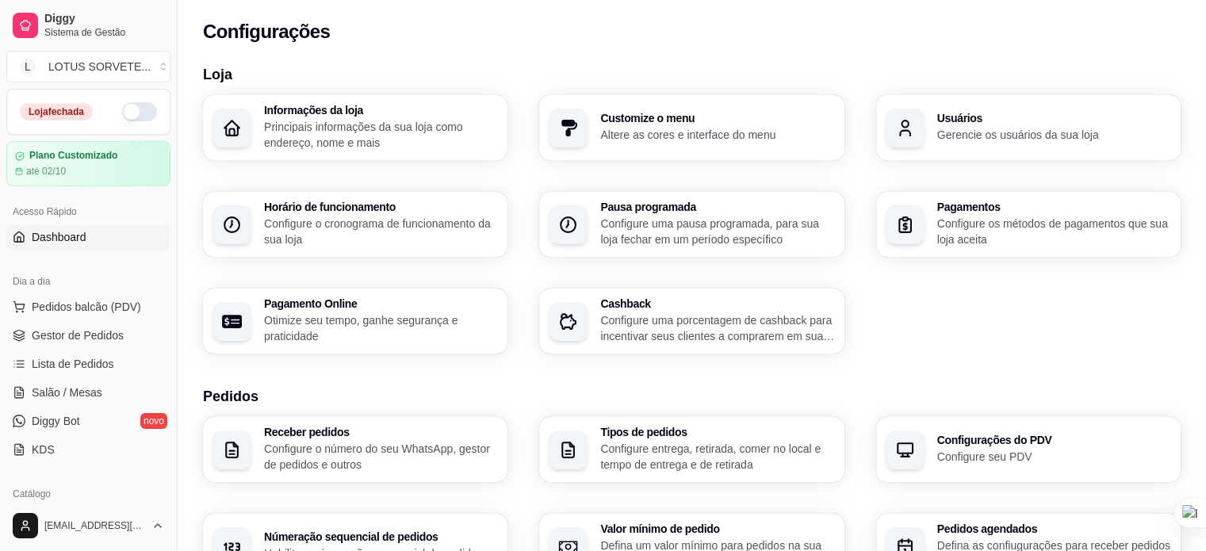
click at [98, 231] on link "Dashboard" at bounding box center [88, 236] width 164 height 25
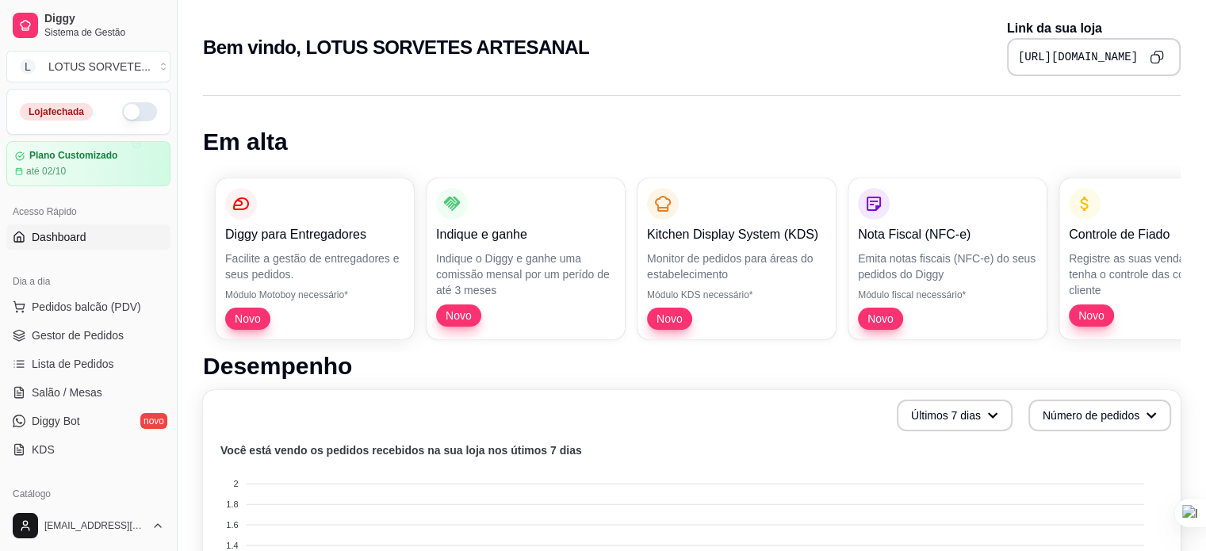
click at [1154, 51] on icon "Copy to clipboard" at bounding box center [1157, 57] width 14 height 14
click at [105, 75] on button "L LOTUS SORVETE ..." at bounding box center [88, 67] width 164 height 32
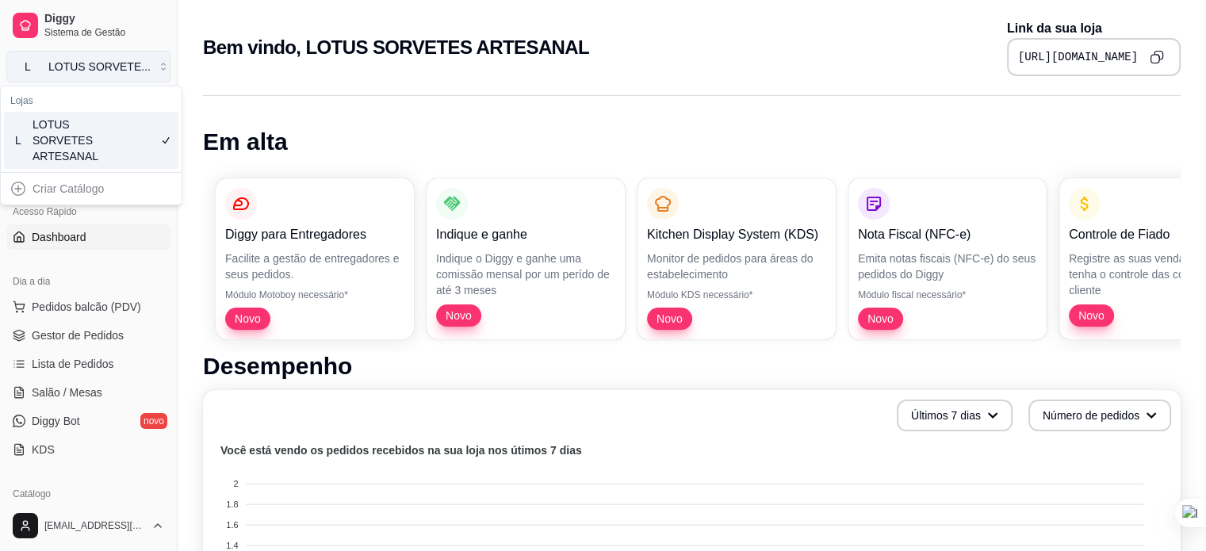
click at [111, 71] on div "LOTUS SORVETE ..." at bounding box center [99, 67] width 102 height 16
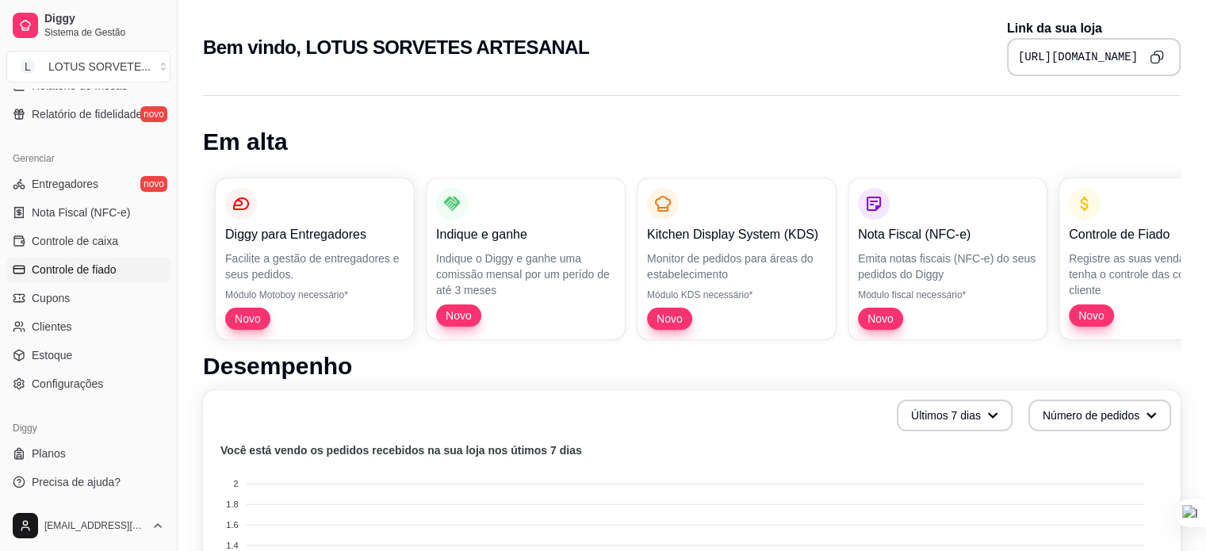
scroll to position [238, 0]
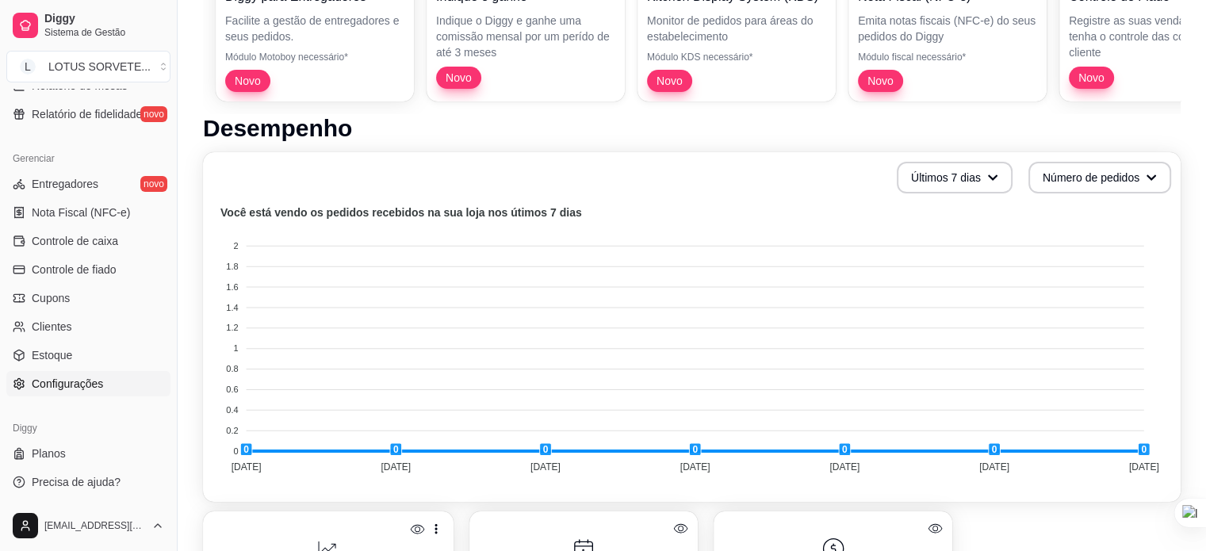
drag, startPoint x: 99, startPoint y: 396, endPoint x: 90, endPoint y: 395, distance: 8.9
click at [94, 396] on div "Gerenciar Entregadores novo Nota Fiscal (NFC-e) Controle de caixa Controle de f…" at bounding box center [88, 271] width 177 height 263
click at [84, 381] on span "Configurações" at bounding box center [67, 384] width 71 height 16
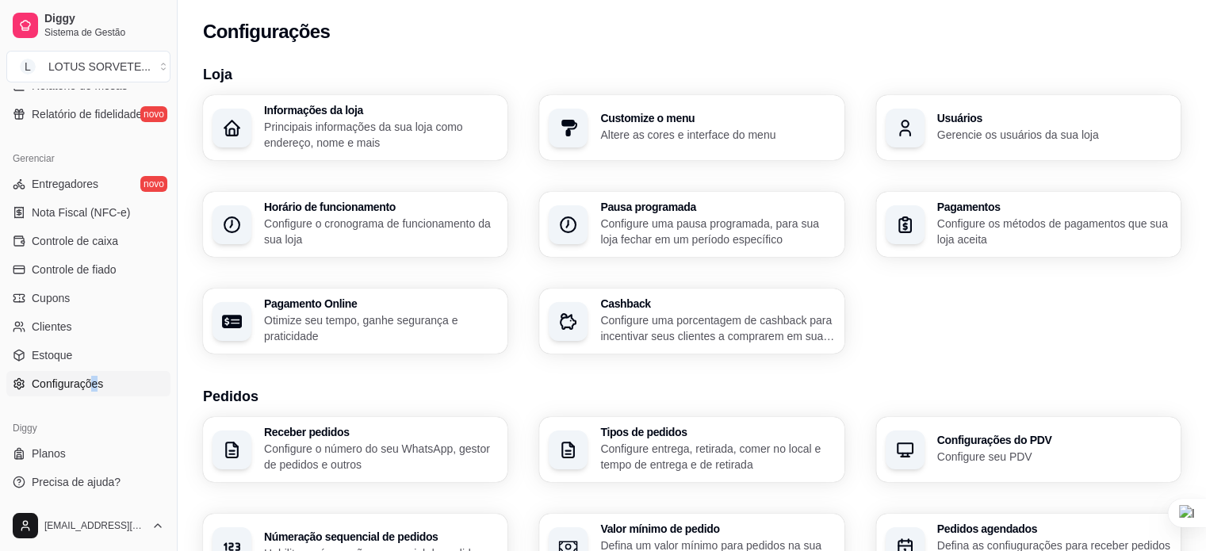
click at [324, 126] on p "Principais informações da sua loja como endereço, nome e mais" at bounding box center [381, 135] width 234 height 32
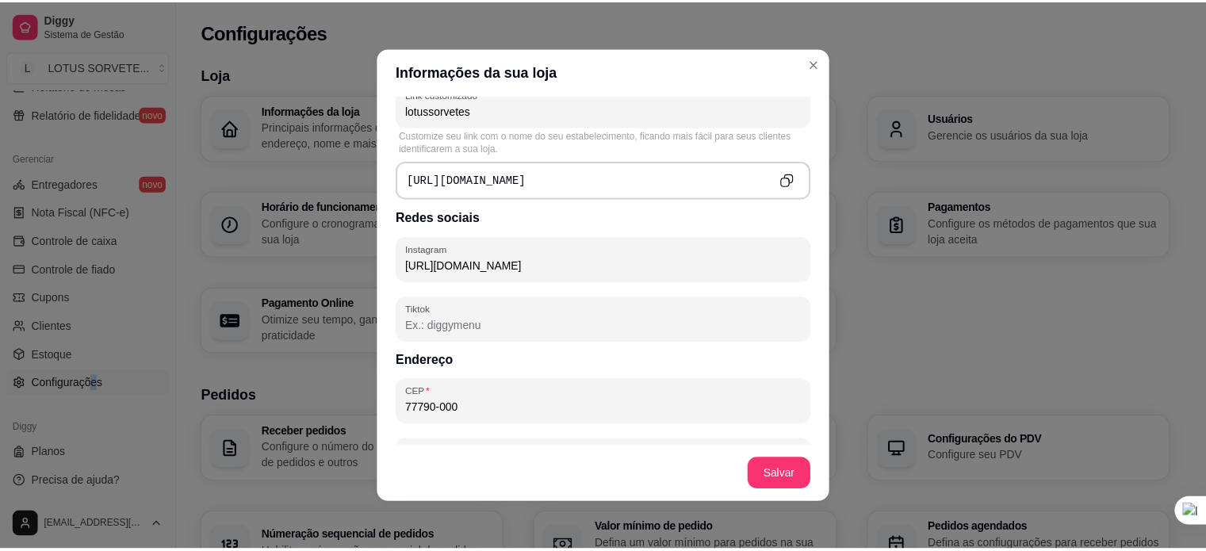
scroll to position [634, 0]
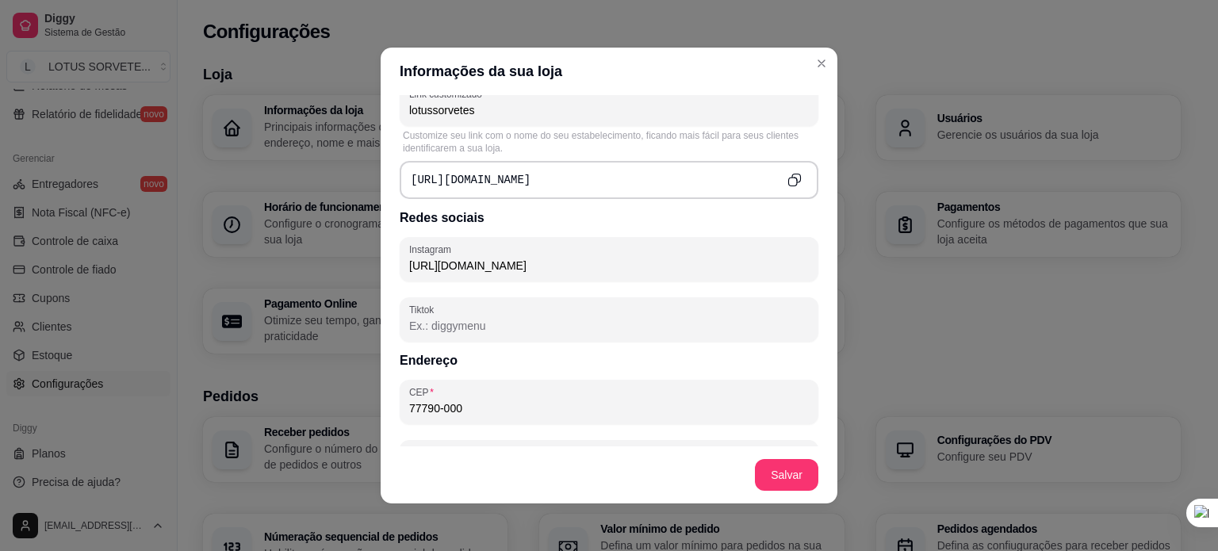
drag, startPoint x: 625, startPoint y: 263, endPoint x: 181, endPoint y: 260, distance: 444.1
click at [181, 260] on div "Informações da sua loja Informações principais Nome da loja LOTUS SORVETES ARTE…" at bounding box center [609, 275] width 1218 height 551
paste input "#"
type input "[URL][DOMAIN_NAME]"
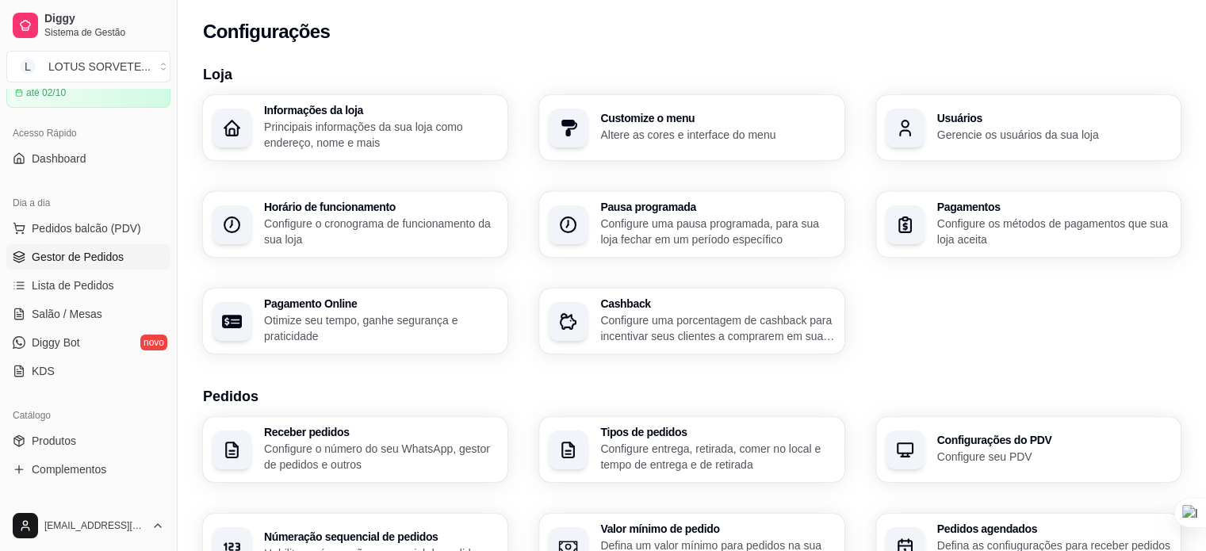
scroll to position [0, 0]
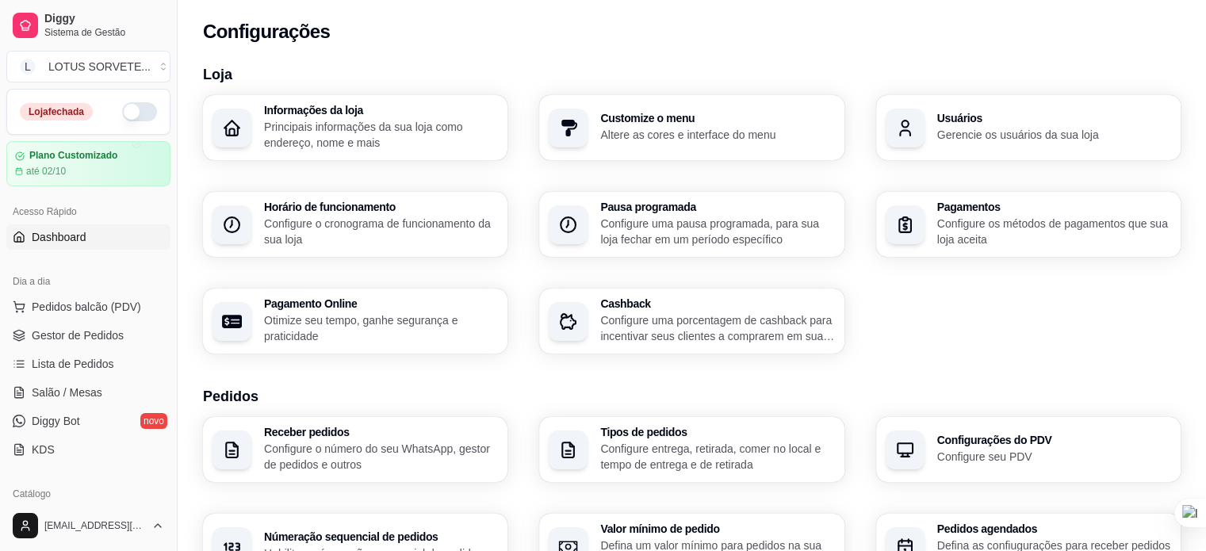
click at [76, 242] on span "Dashboard" at bounding box center [59, 237] width 55 height 16
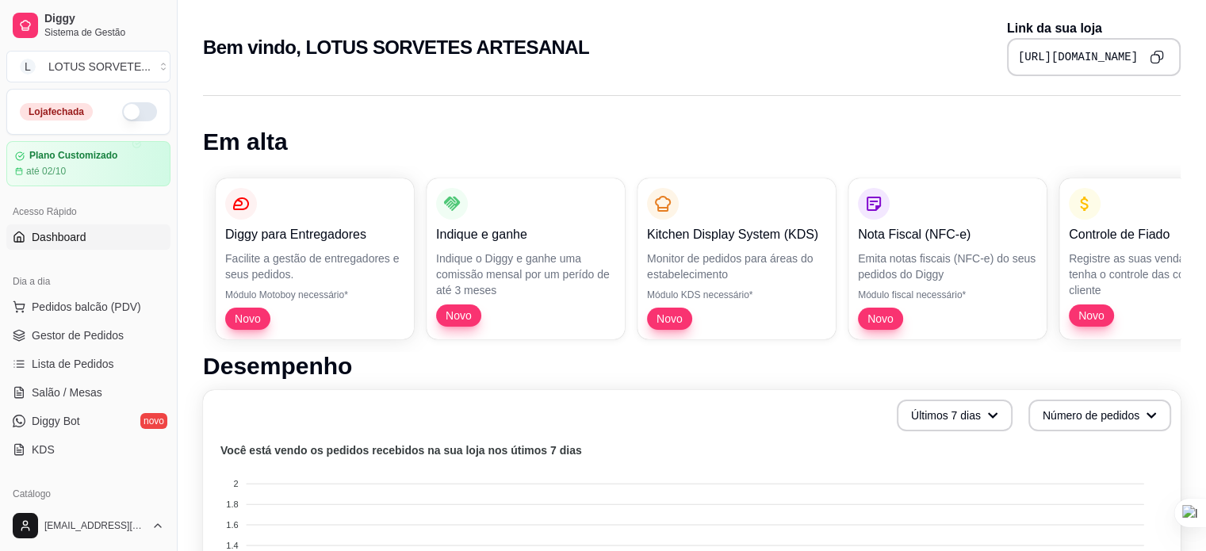
click at [1158, 53] on icon "Copy to clipboard" at bounding box center [1157, 57] width 14 height 14
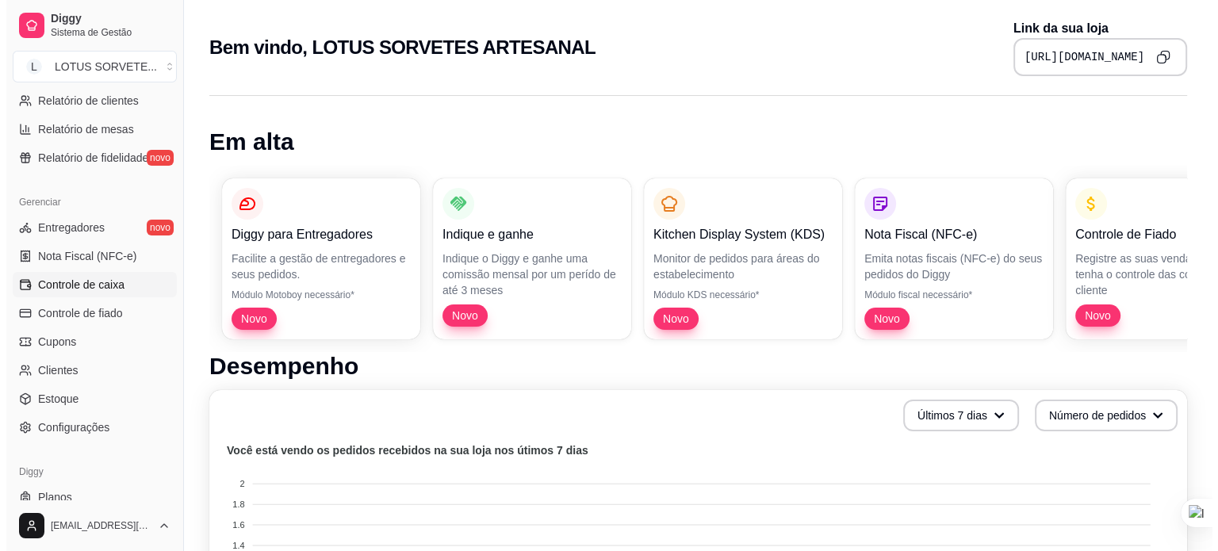
scroll to position [589, 0]
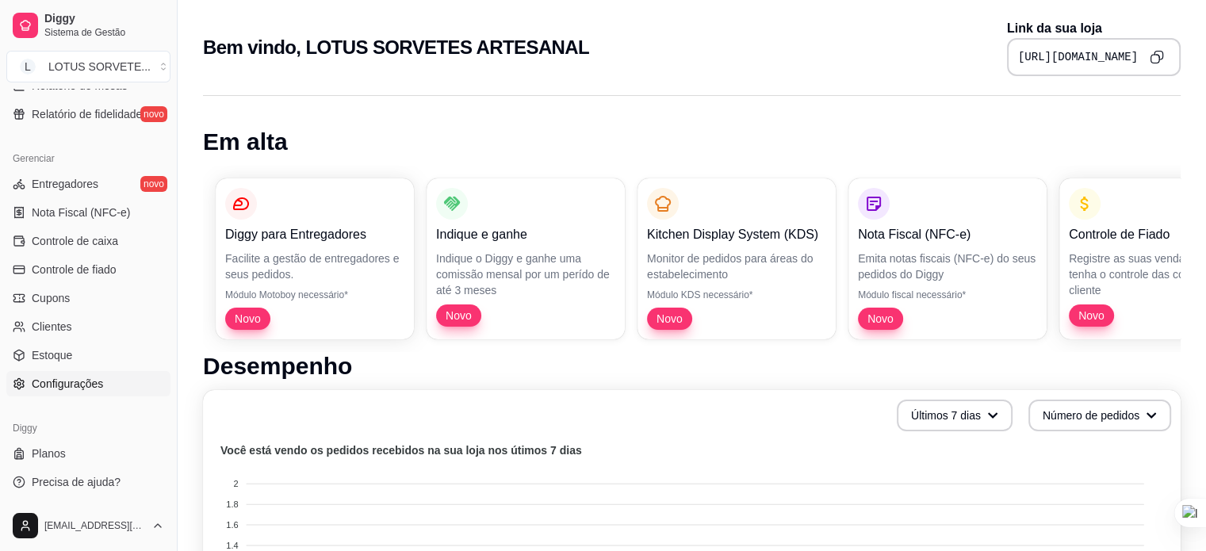
click at [82, 393] on link "Configurações" at bounding box center [88, 383] width 164 height 25
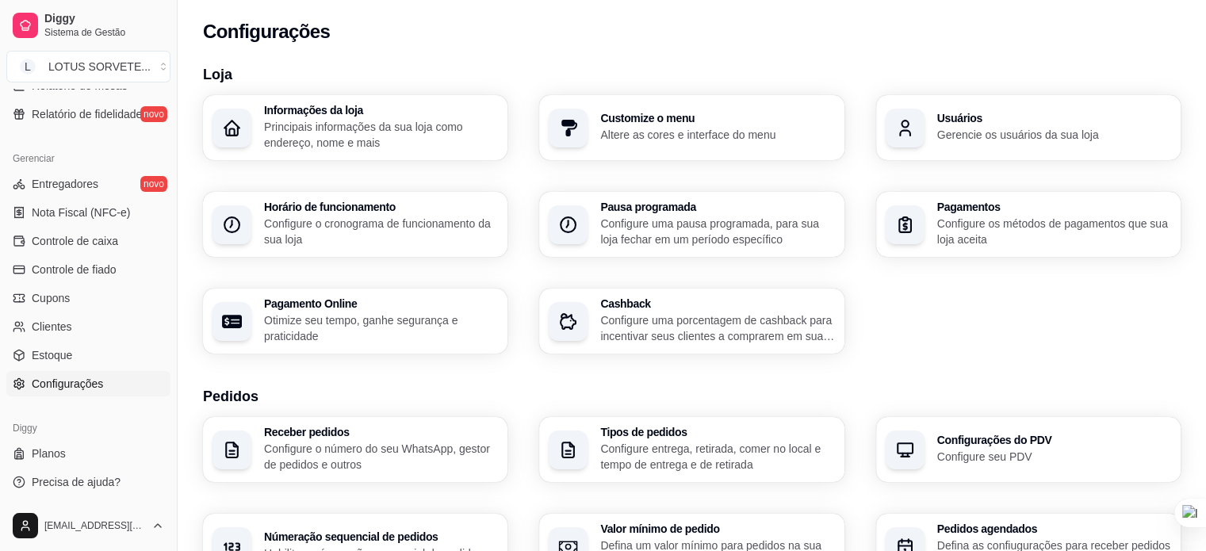
click at [362, 95] on div "Informações da loja Principais informações da sua loja como endereço, nome e ma…" at bounding box center [355, 127] width 304 height 65
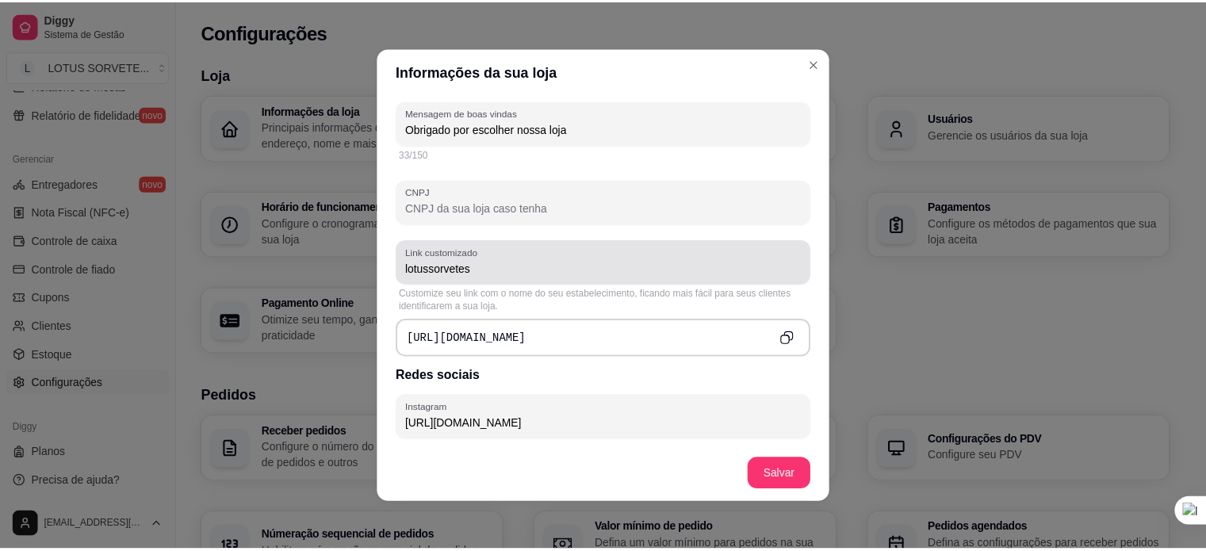
scroll to position [793, 0]
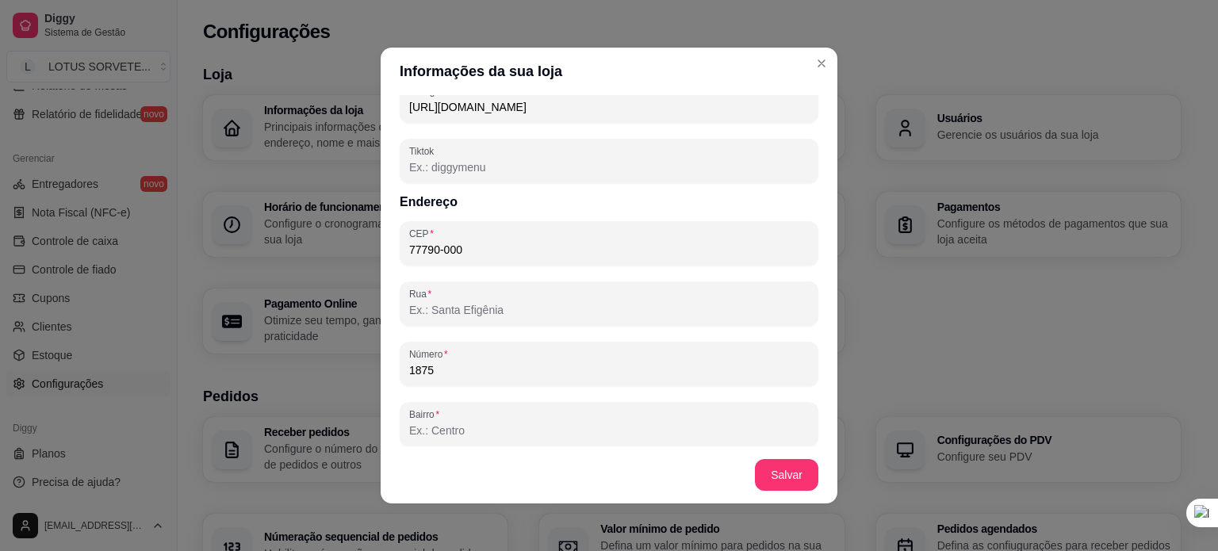
drag, startPoint x: 552, startPoint y: 109, endPoint x: 165, endPoint y: 109, distance: 387.0
click at [161, 109] on div "Informações da sua loja Informações principais Nome da loja LOTUS SORVETES ARTE…" at bounding box center [609, 275] width 1218 height 551
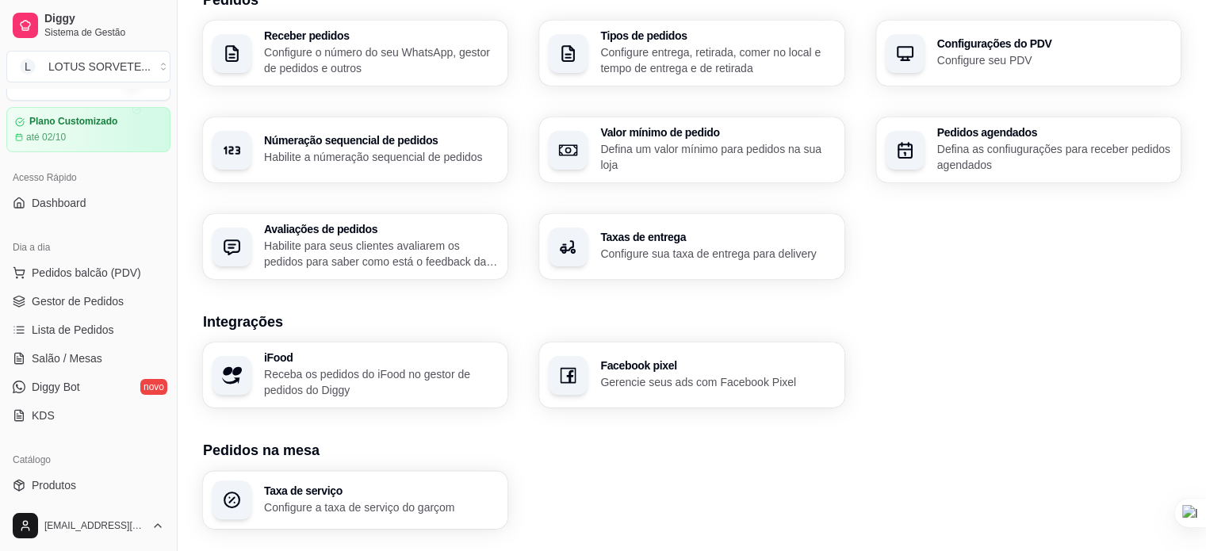
scroll to position [0, 0]
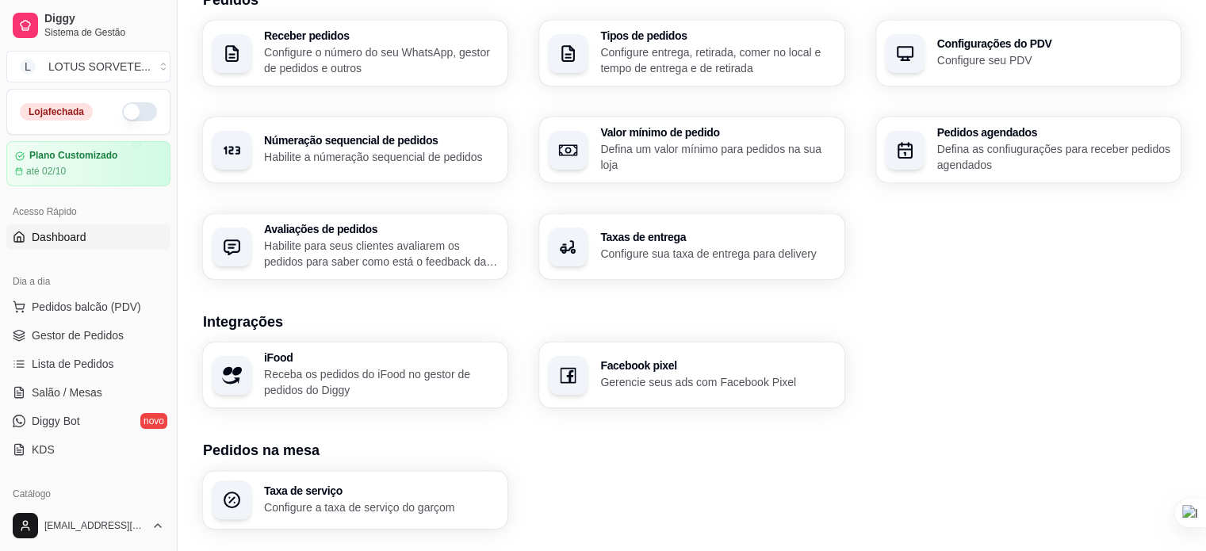
click at [68, 240] on span "Dashboard" at bounding box center [59, 237] width 55 height 16
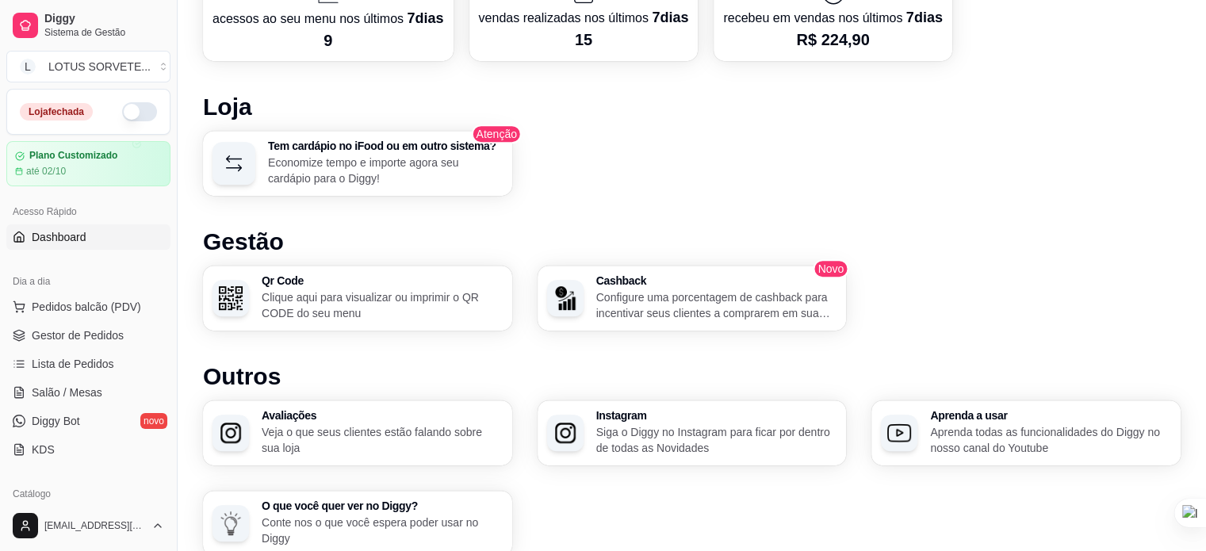
scroll to position [695, 0]
